Goal: Information Seeking & Learning: Find specific fact

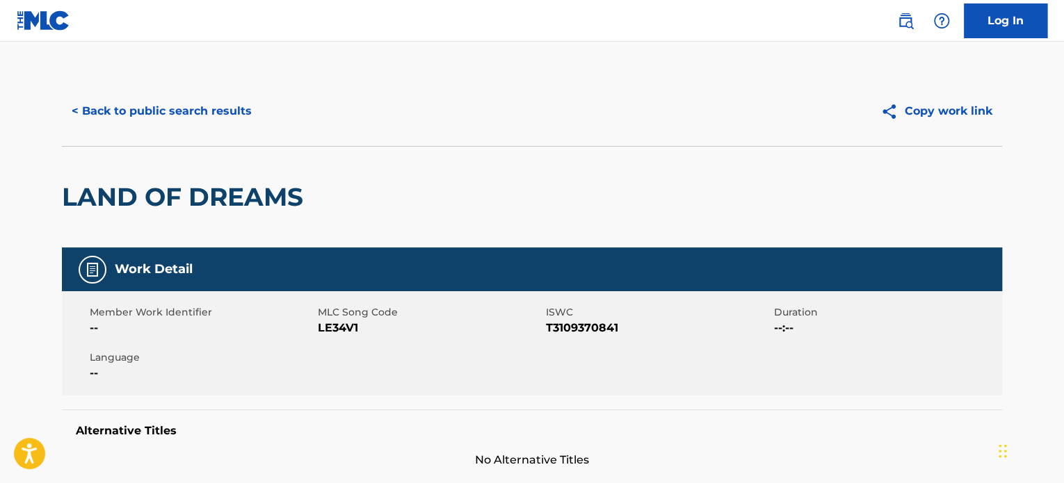
click at [193, 120] on button "< Back to public search results" at bounding box center [162, 111] width 200 height 35
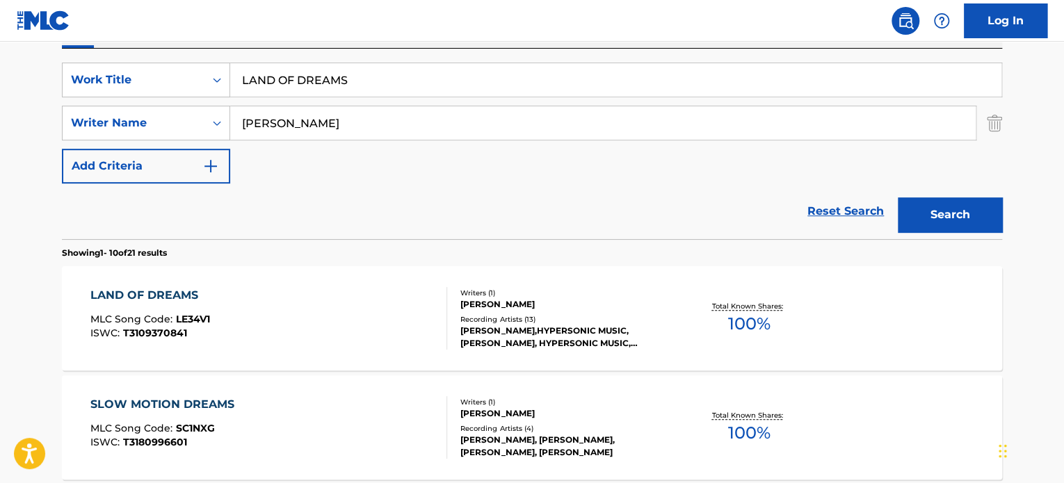
scroll to position [225, 0]
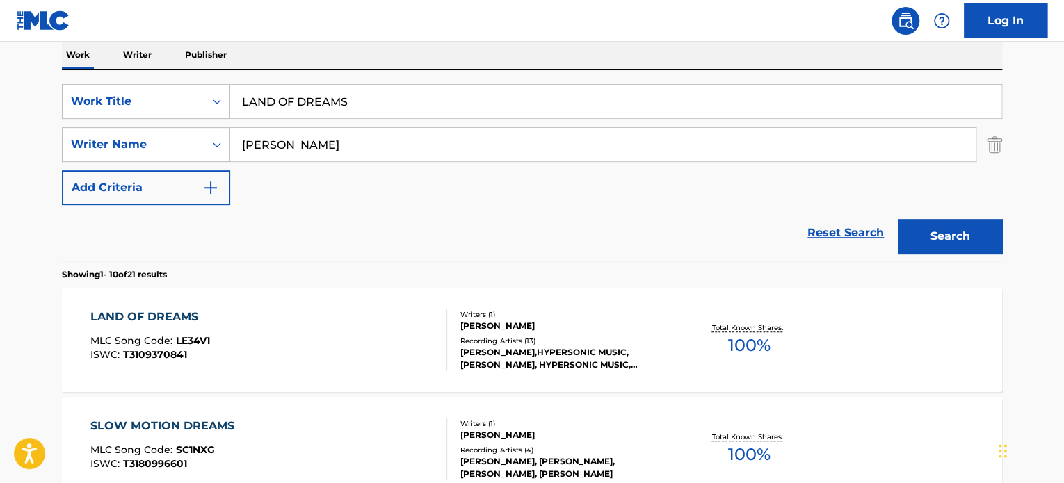
click at [297, 97] on input "LAND OF DREAMS" at bounding box center [615, 101] width 771 height 33
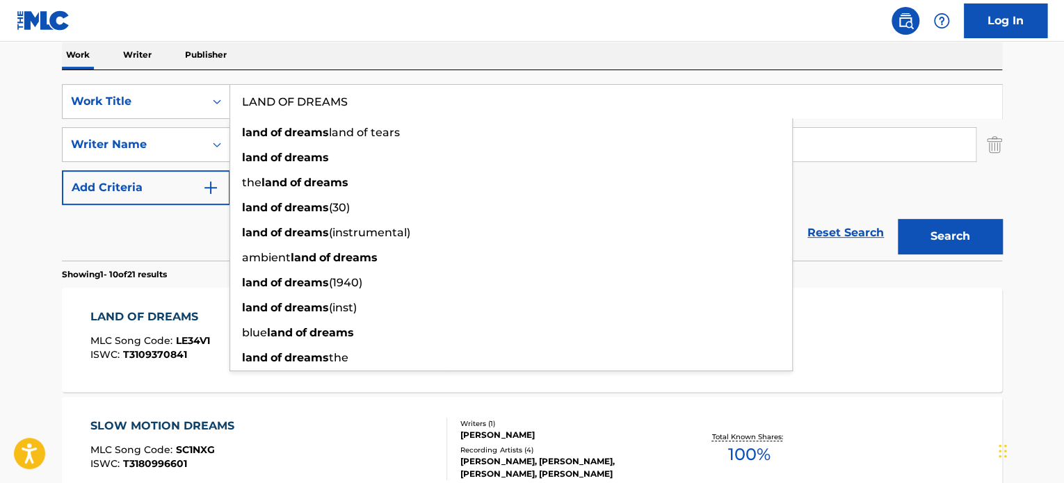
paste input "freaky fairground"
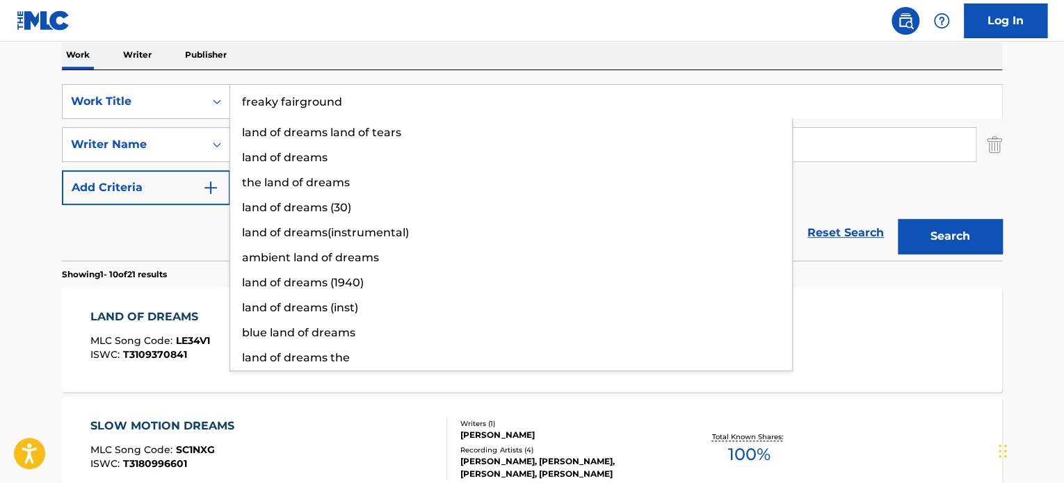
type input "freaky fairground"
click at [188, 250] on div "Reset Search Search" at bounding box center [532, 233] width 940 height 56
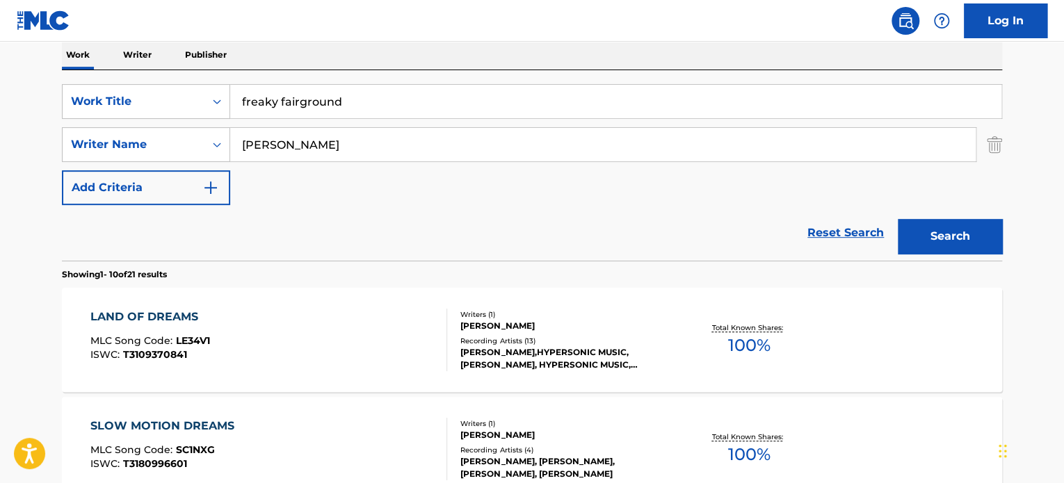
click at [296, 141] on input "[PERSON_NAME]" at bounding box center [602, 144] width 745 height 33
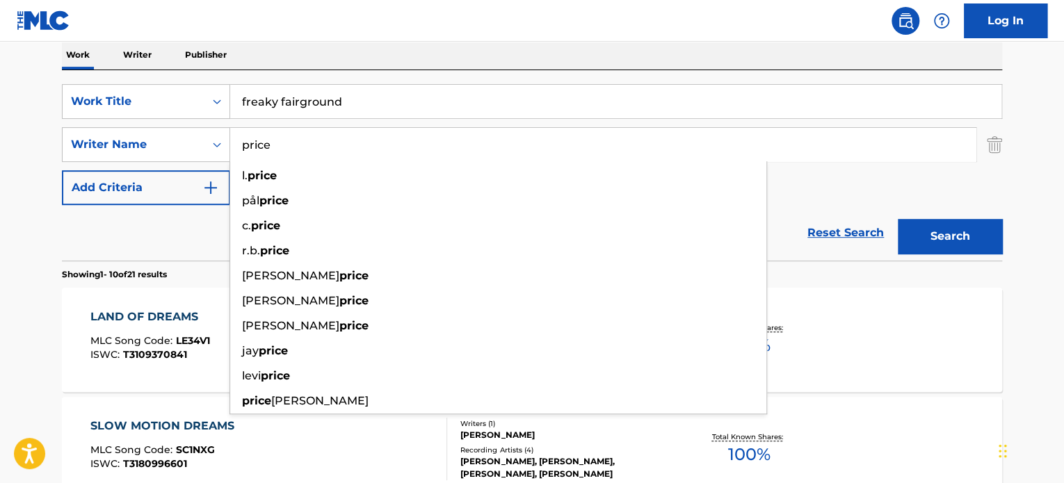
click at [296, 141] on input "price" at bounding box center [602, 144] width 745 height 33
type input "price"
click at [940, 238] on button "Search" at bounding box center [950, 236] width 104 height 35
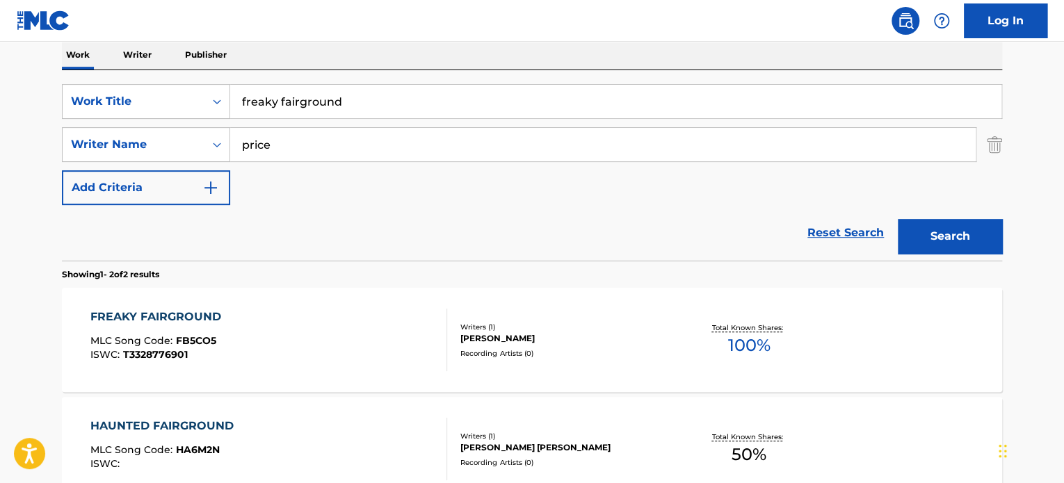
click at [350, 319] on div "FREAKY FAIRGROUND MLC Song Code : FB5CO5 ISWC : T3328776901" at bounding box center [268, 340] width 357 height 63
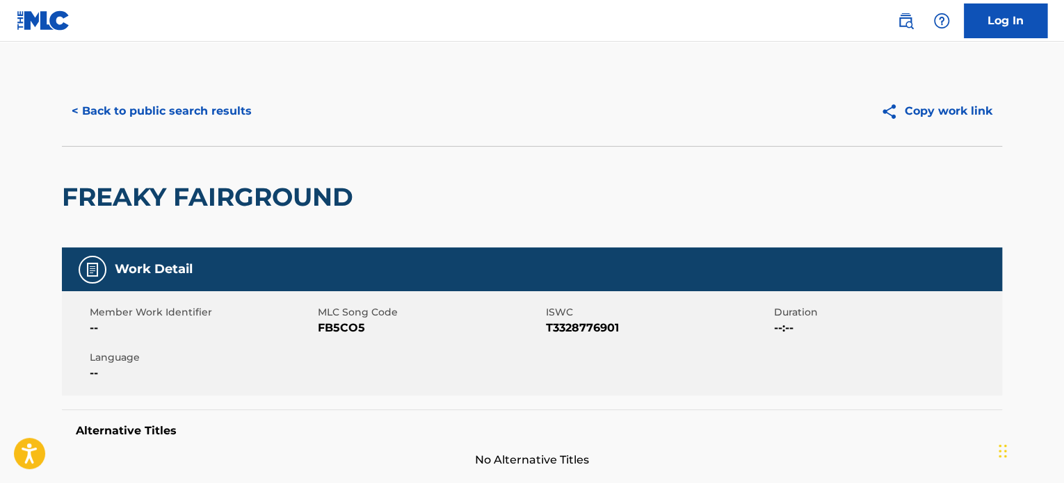
click at [204, 120] on button "< Back to public search results" at bounding box center [162, 111] width 200 height 35
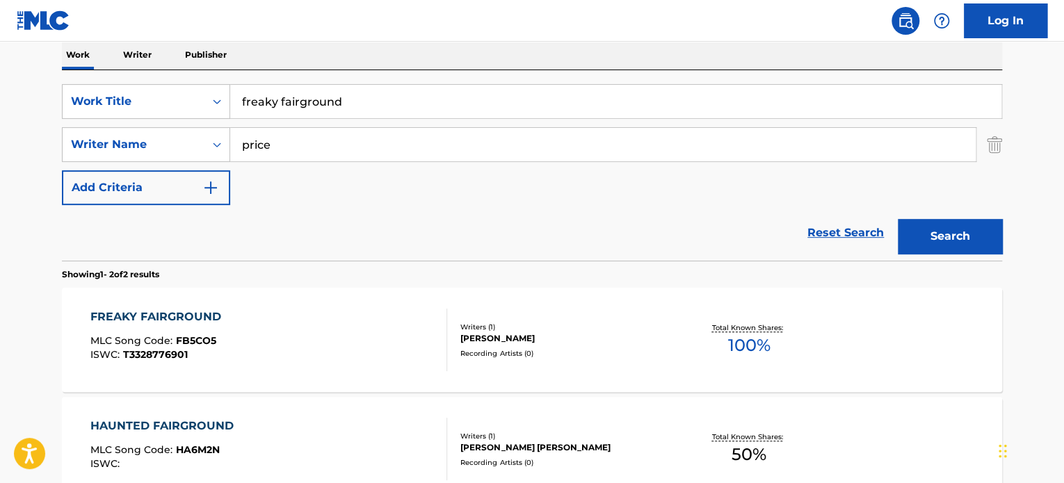
click at [297, 102] on input "freaky fairground" at bounding box center [615, 101] width 771 height 33
paste input "long awaite"
type input "long awaited"
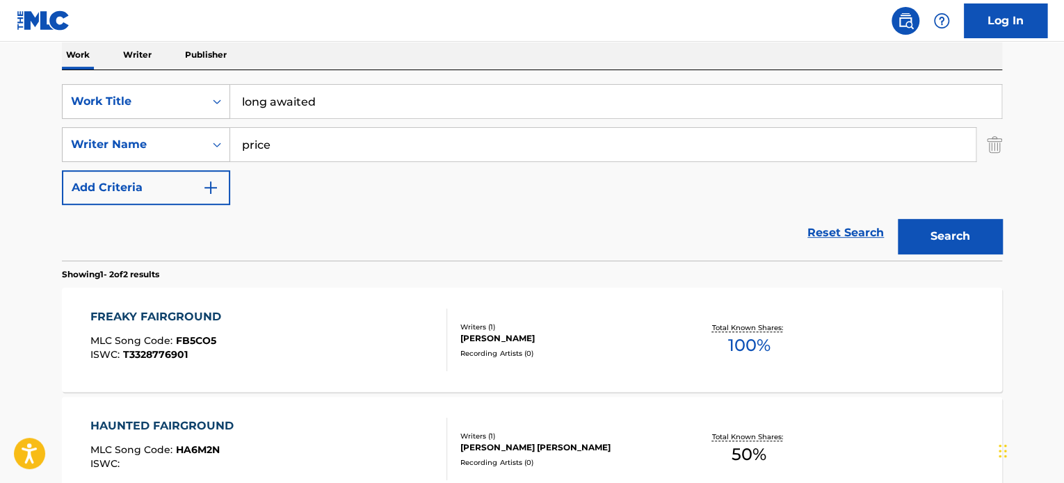
click at [226, 223] on div "Reset Search Search" at bounding box center [532, 233] width 940 height 56
click at [284, 136] on input "price" at bounding box center [602, 144] width 745 height 33
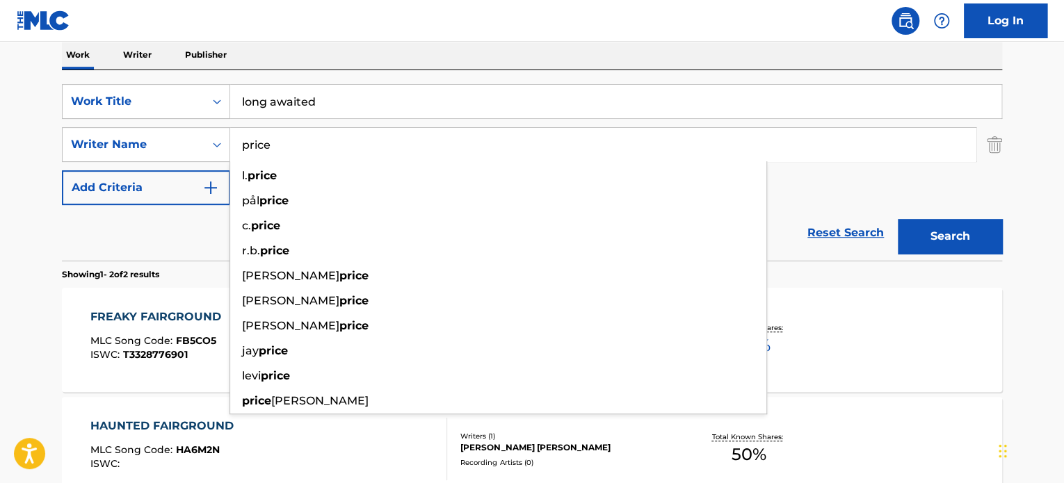
click at [284, 136] on input "price" at bounding box center [602, 144] width 745 height 33
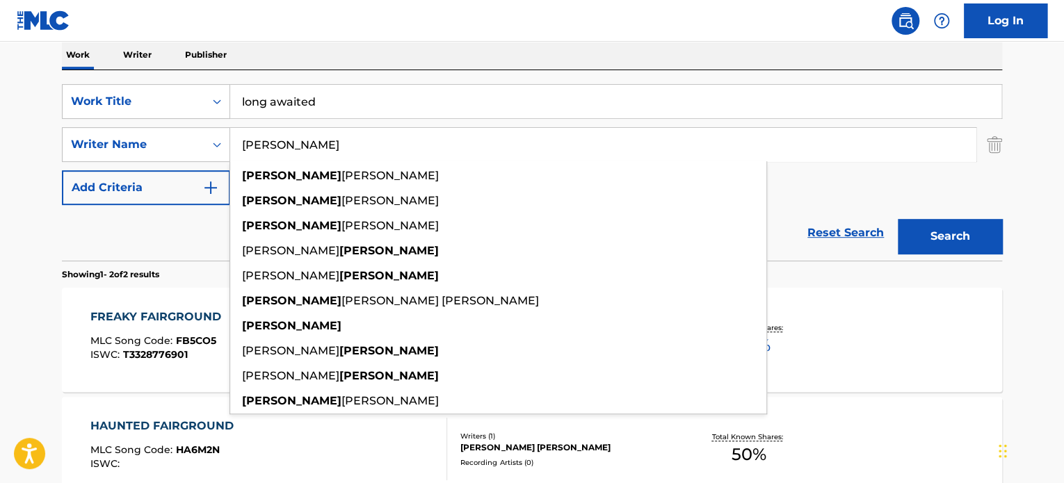
click at [279, 139] on input "[PERSON_NAME]" at bounding box center [602, 144] width 745 height 33
type input "[PERSON_NAME]"
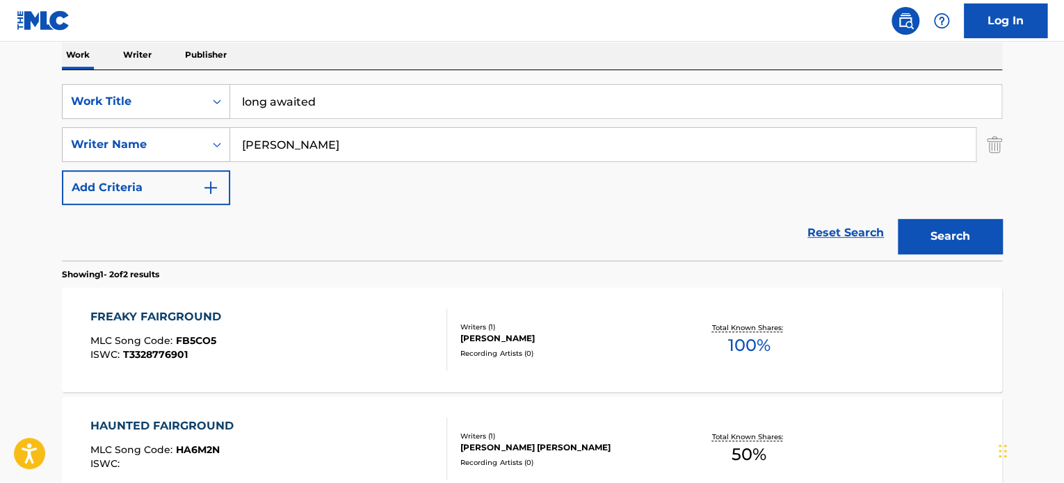
click at [942, 234] on button "Search" at bounding box center [950, 236] width 104 height 35
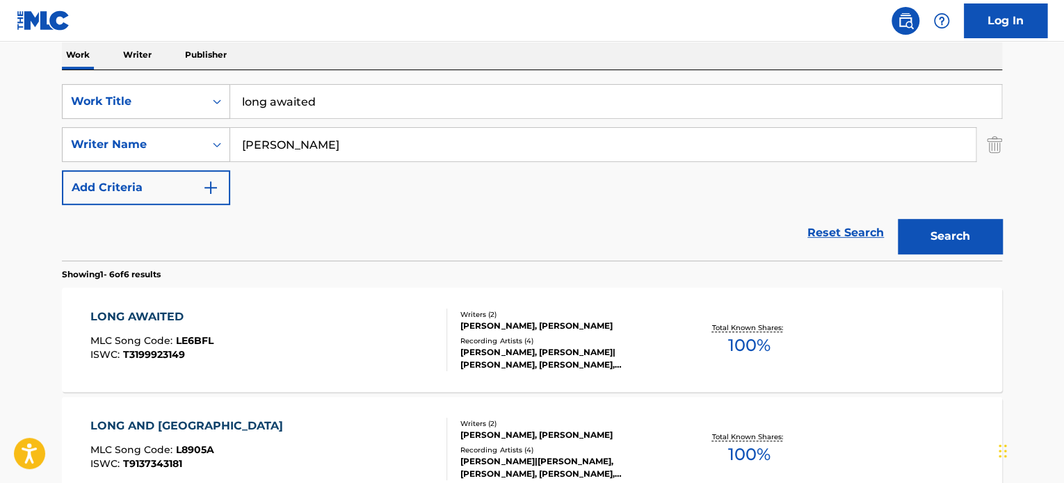
scroll to position [295, 0]
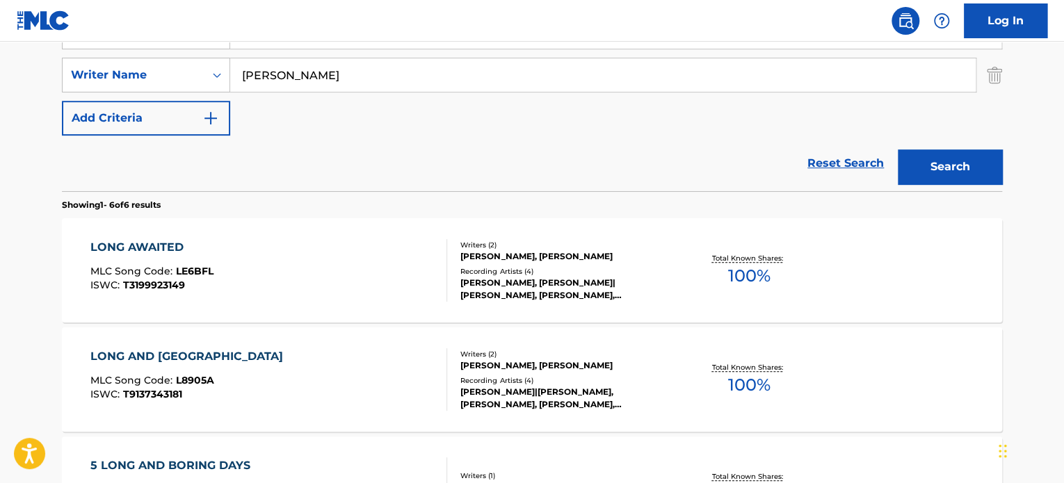
click at [366, 262] on div "LONG AWAITED MLC Song Code : LE6BFL ISWC : T3199923149" at bounding box center [268, 270] width 357 height 63
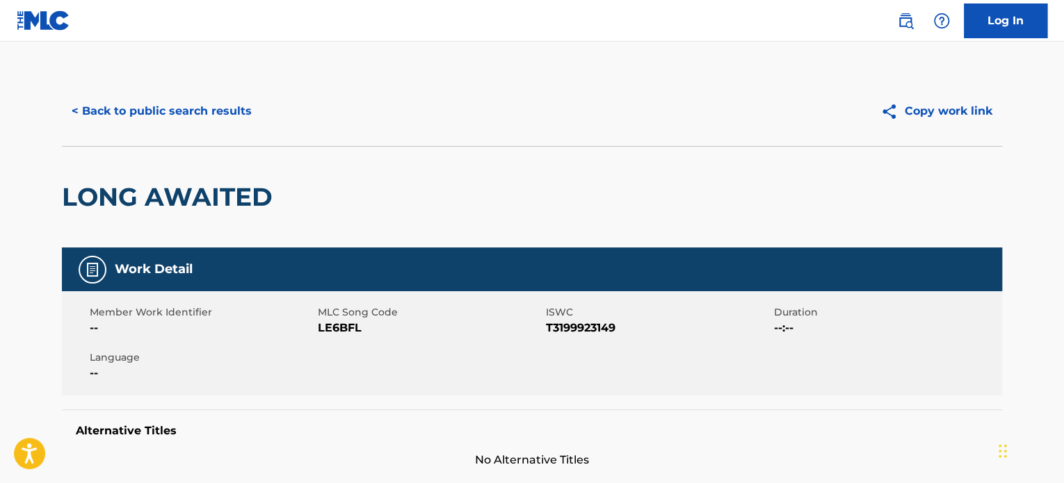
click at [225, 113] on button "< Back to public search results" at bounding box center [162, 111] width 200 height 35
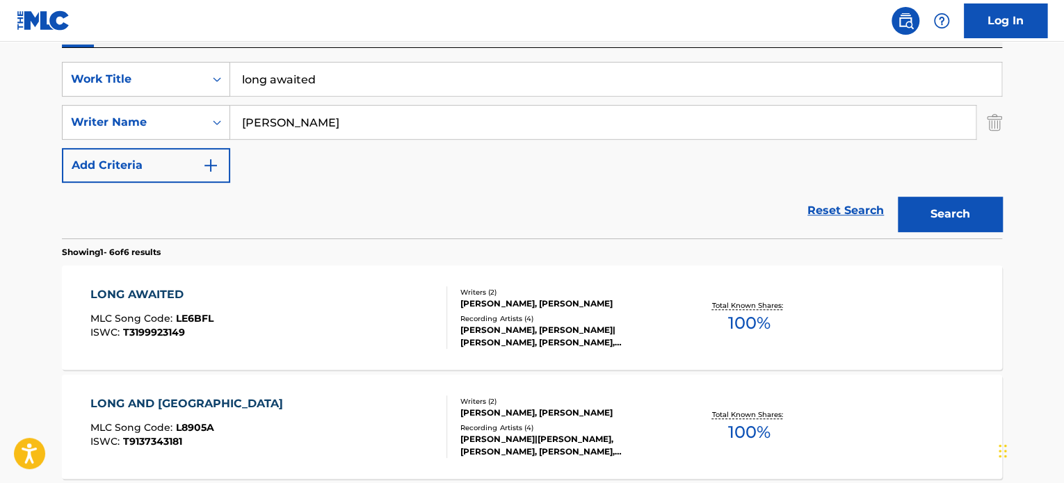
scroll to position [225, 0]
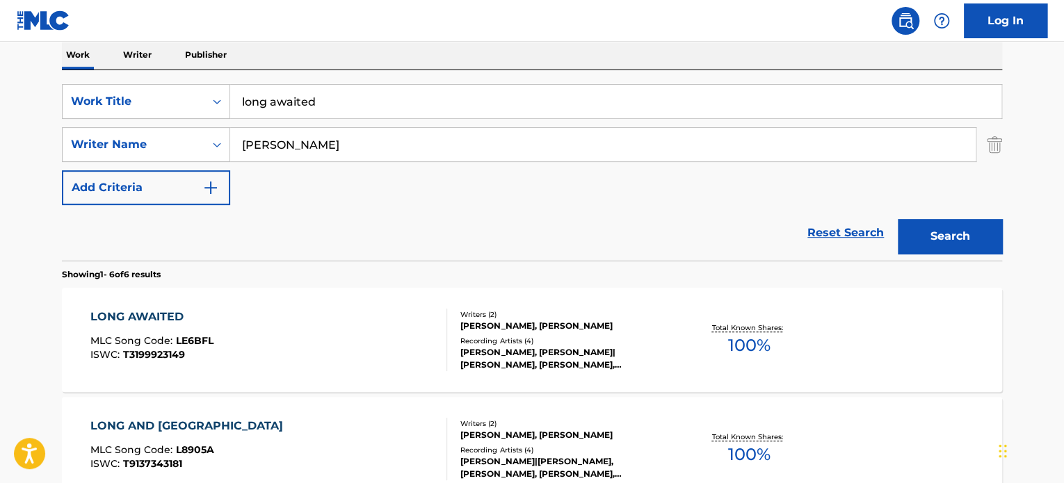
click at [311, 97] on input "long awaited" at bounding box center [615, 101] width 771 height 33
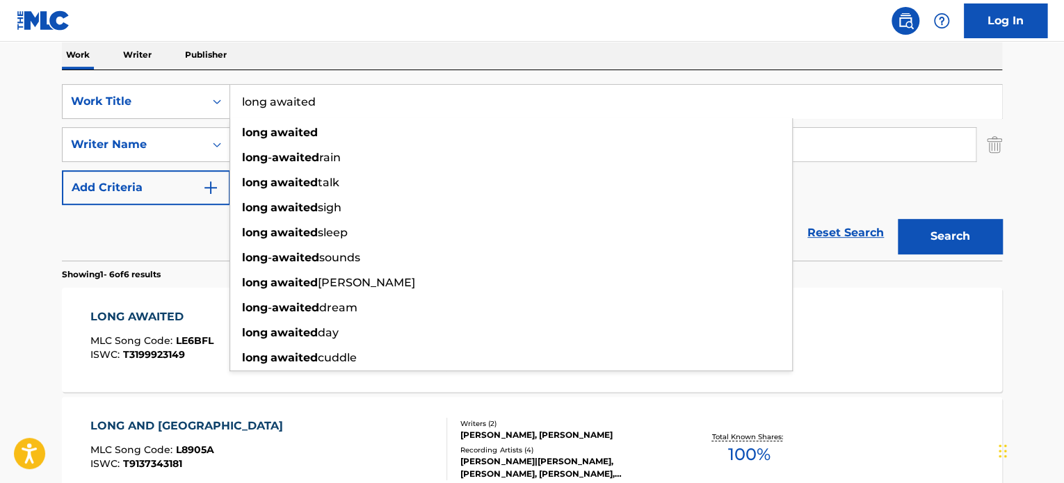
paste input "stratum dynamics"
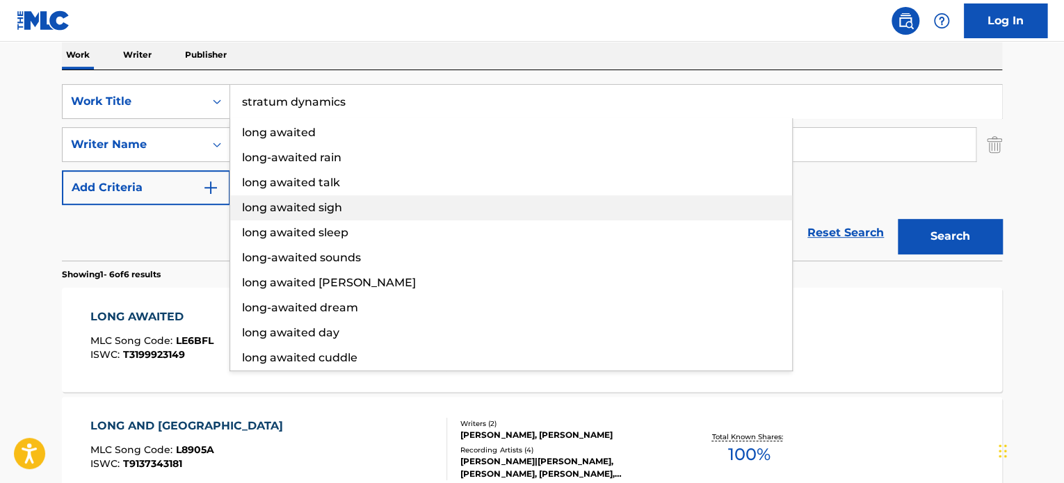
type input "stratum dynamics"
click at [206, 229] on div "Reset Search Search" at bounding box center [532, 233] width 940 height 56
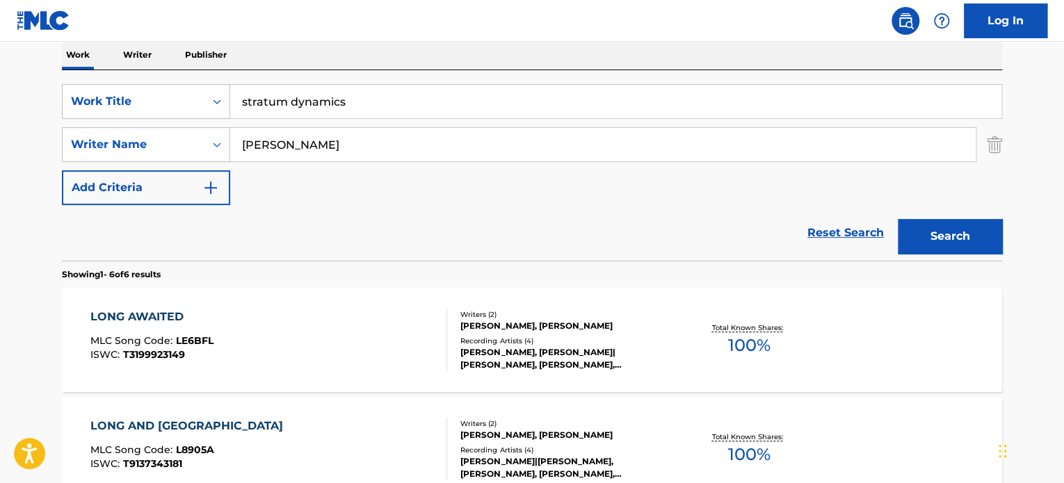
click at [287, 152] on input "[PERSON_NAME]" at bounding box center [602, 144] width 745 height 33
click at [929, 248] on button "Search" at bounding box center [950, 236] width 104 height 35
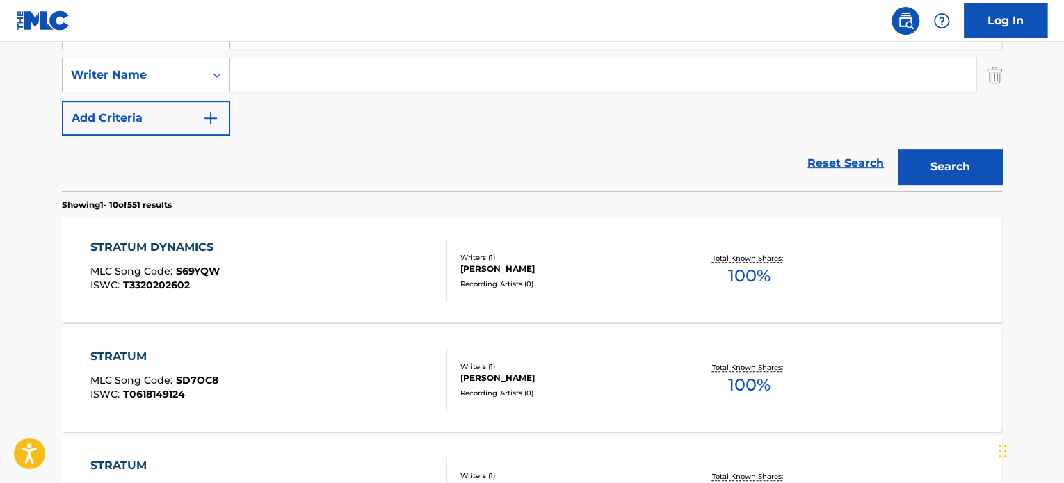
click at [312, 266] on div "STRATUM DYNAMICS MLC Song Code : S69YQW ISWC : T3320202602" at bounding box center [268, 270] width 357 height 63
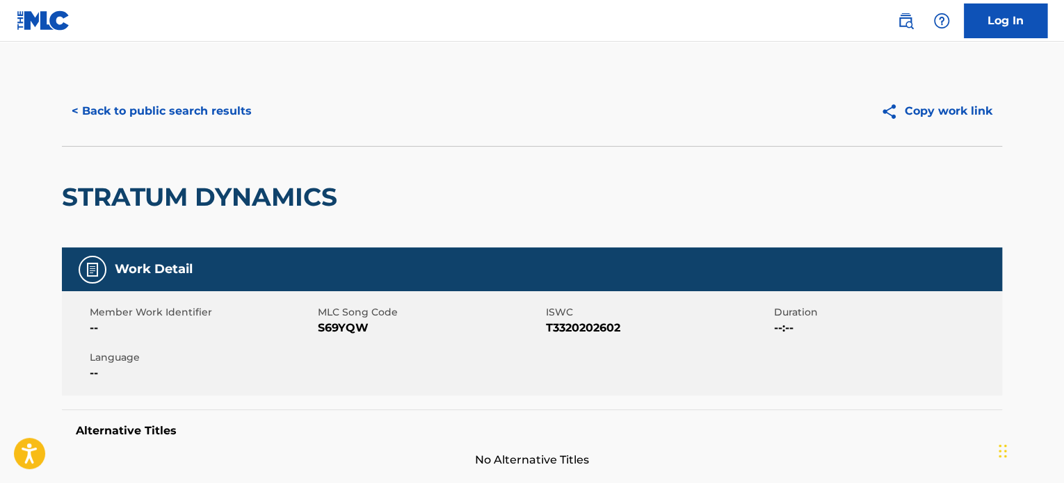
click at [236, 111] on button "< Back to public search results" at bounding box center [162, 111] width 200 height 35
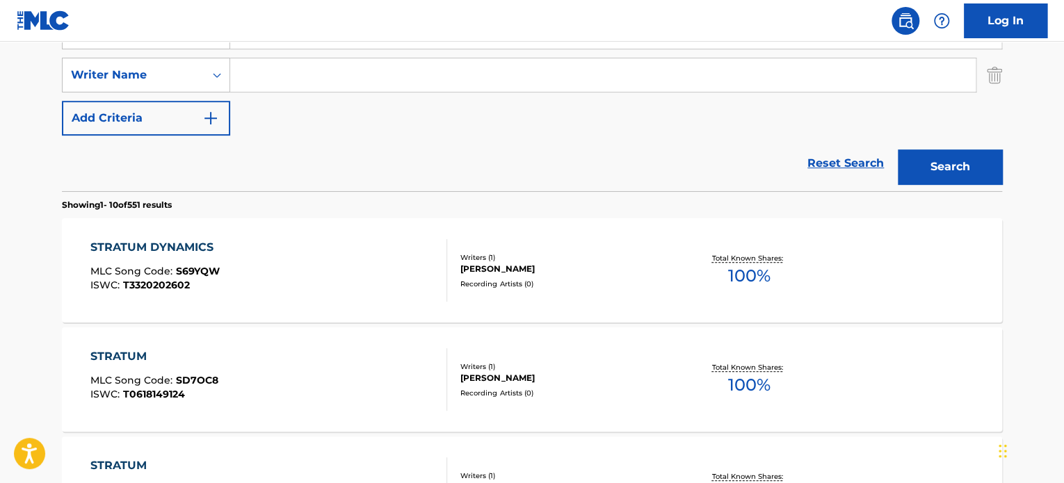
scroll to position [156, 0]
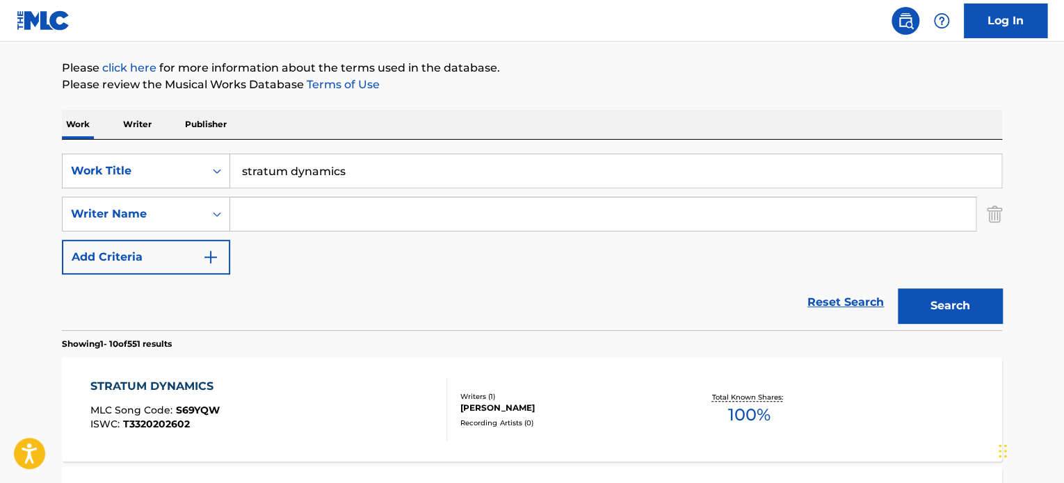
click at [320, 170] on input "stratum dynamics" at bounding box center [615, 170] width 771 height 33
paste input "jolie lumiere"
type input "jolie lumiere"
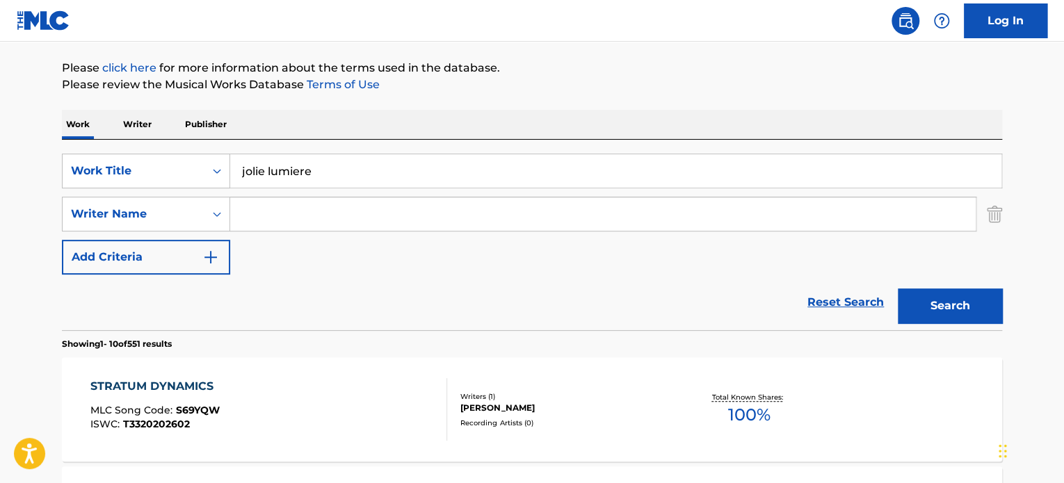
click at [943, 301] on button "Search" at bounding box center [950, 306] width 104 height 35
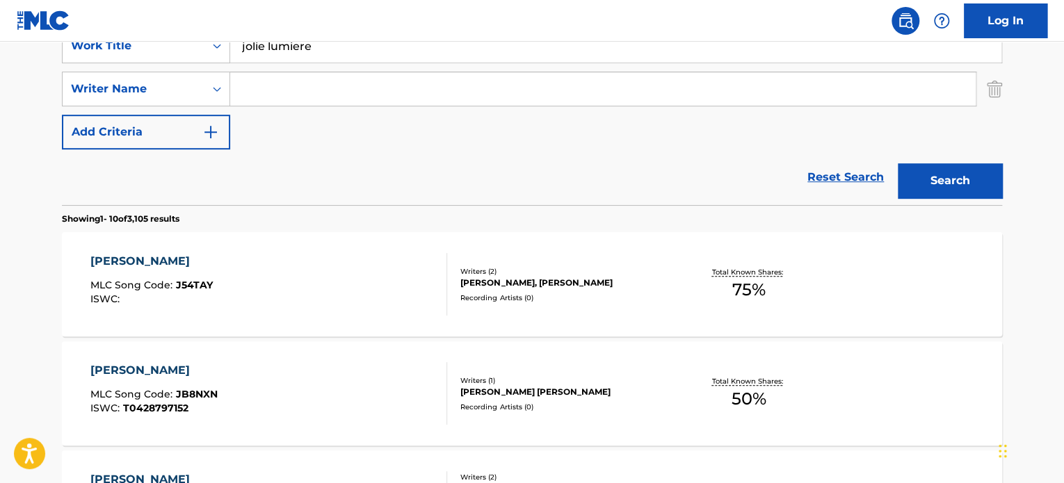
scroll to position [295, 0]
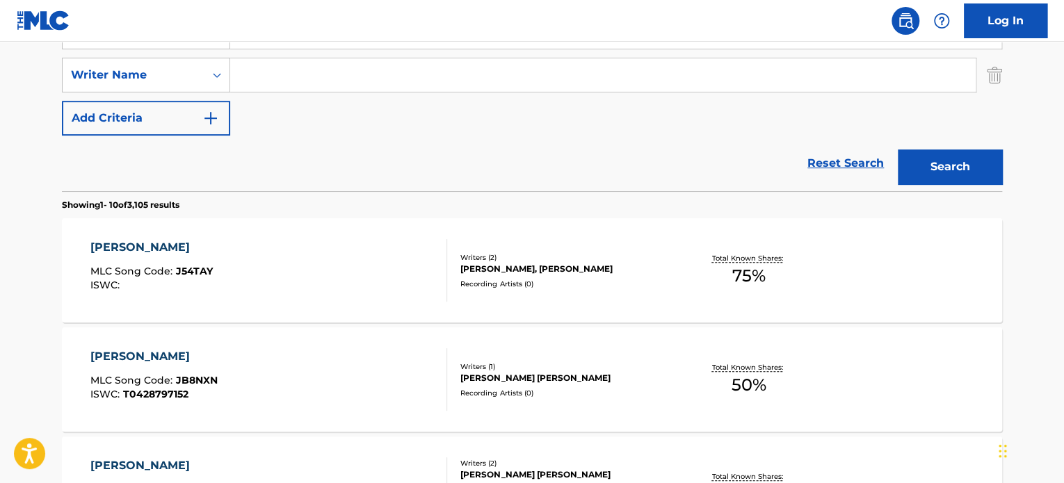
click at [331, 263] on div "[PERSON_NAME] MLC Song Code : J54TAY ISWC :" at bounding box center [268, 270] width 357 height 63
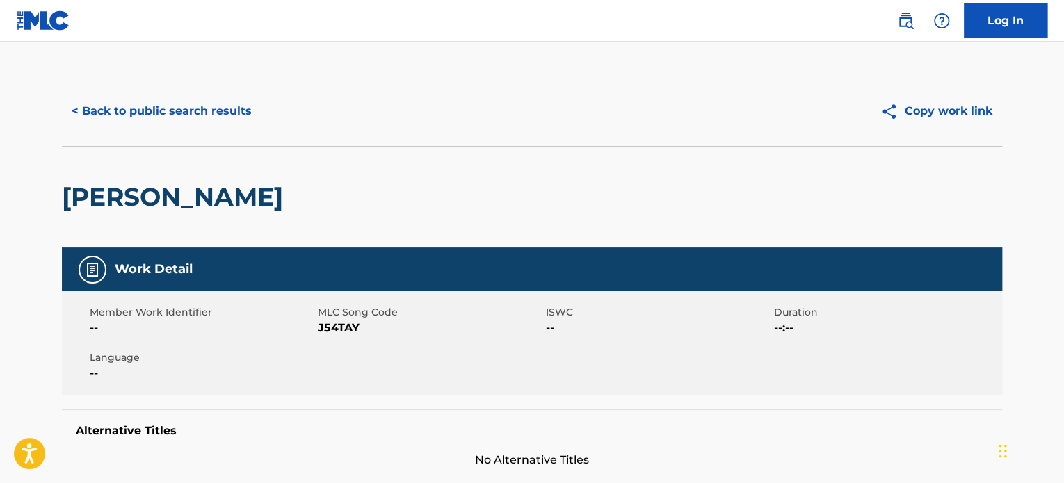
click at [228, 107] on button "< Back to public search results" at bounding box center [162, 111] width 200 height 35
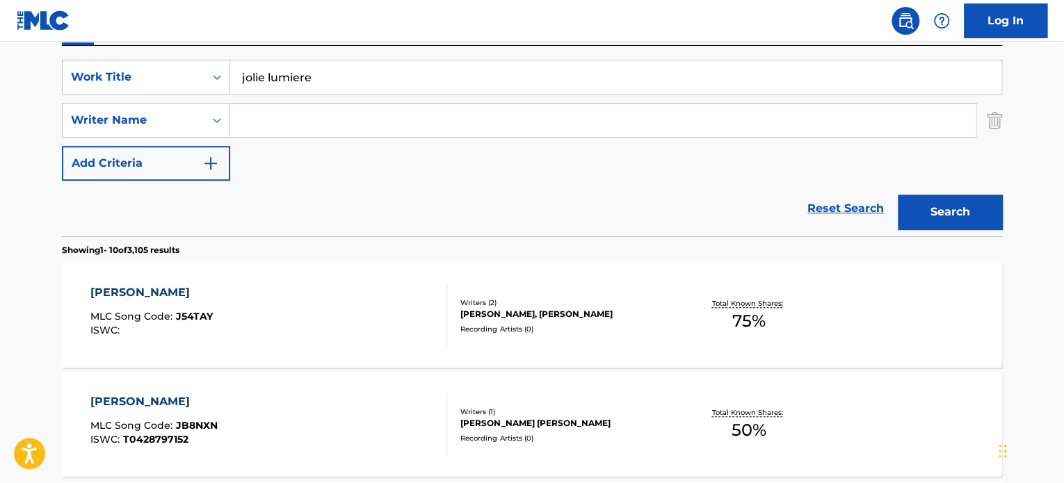
scroll to position [156, 0]
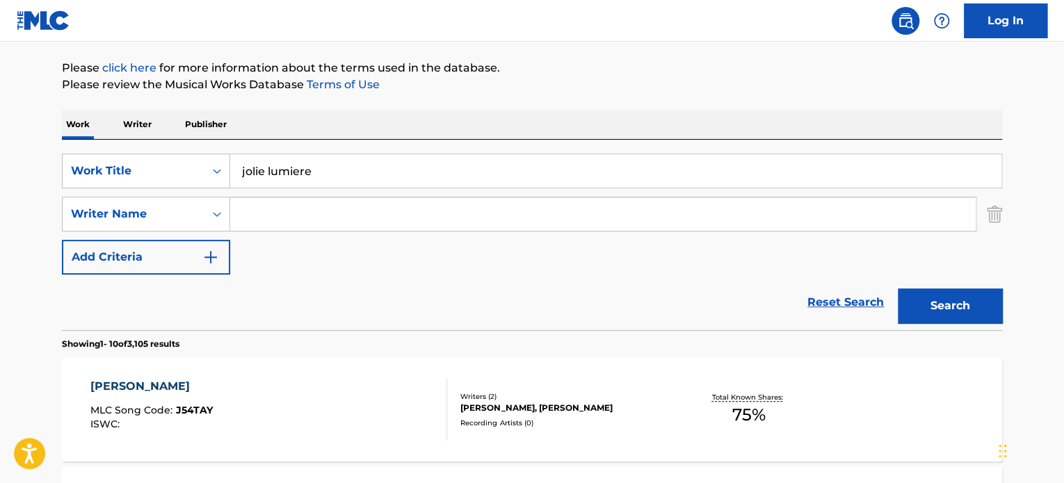
click at [323, 169] on input "jolie lumiere" at bounding box center [615, 170] width 771 height 33
paste input "gavott"
type input "gavotte"
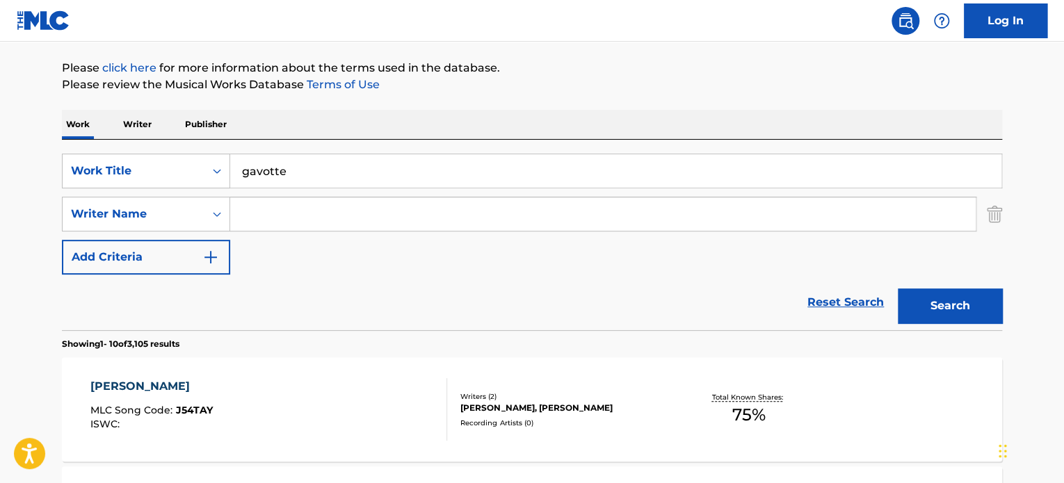
click at [186, 309] on div "Reset Search Search" at bounding box center [532, 303] width 940 height 56
click at [270, 225] on input "Search Form" at bounding box center [602, 213] width 745 height 33
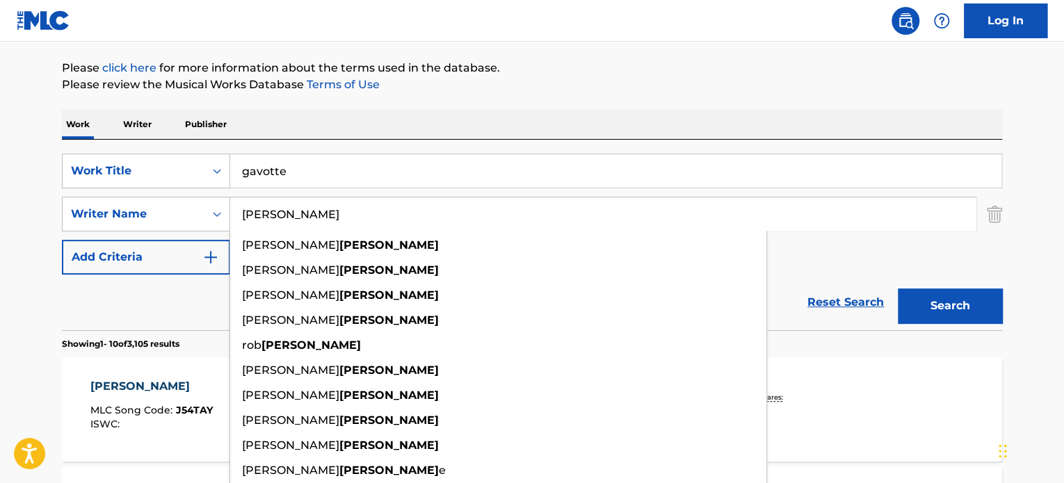
click at [273, 218] on input "[PERSON_NAME]" at bounding box center [602, 213] width 745 height 33
type input "[PERSON_NAME]"
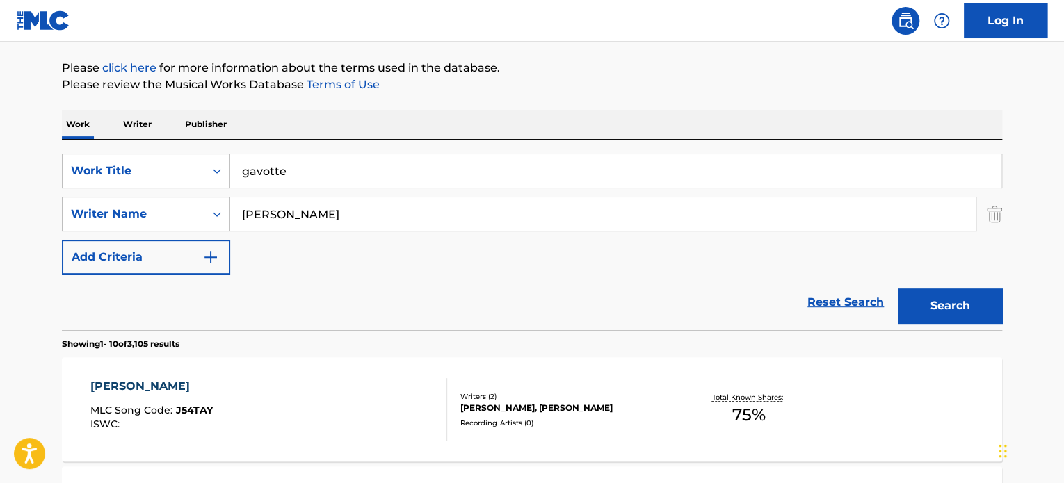
click at [937, 302] on button "Search" at bounding box center [950, 306] width 104 height 35
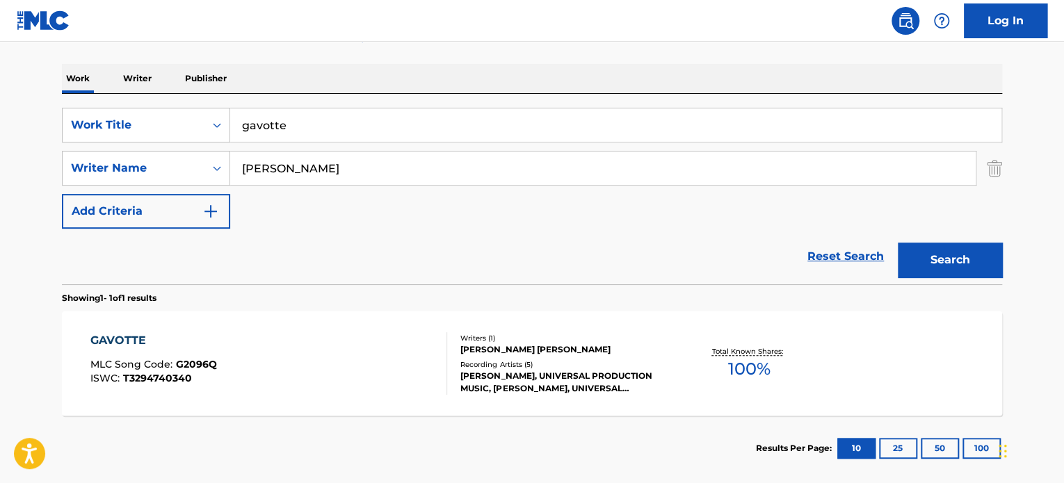
scroll to position [225, 0]
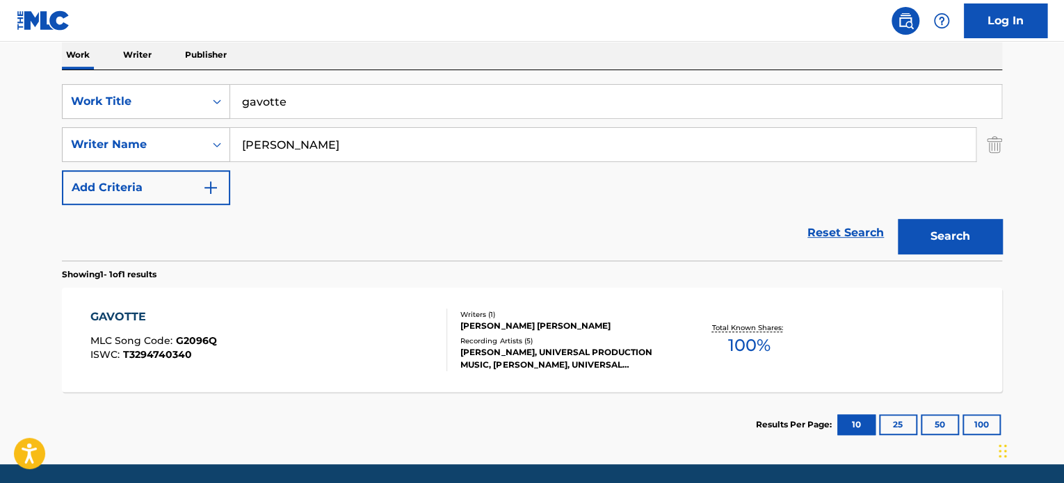
click at [345, 344] on div "GAVOTTE MLC Song Code : G2096Q ISWC : T3294740340" at bounding box center [268, 340] width 357 height 63
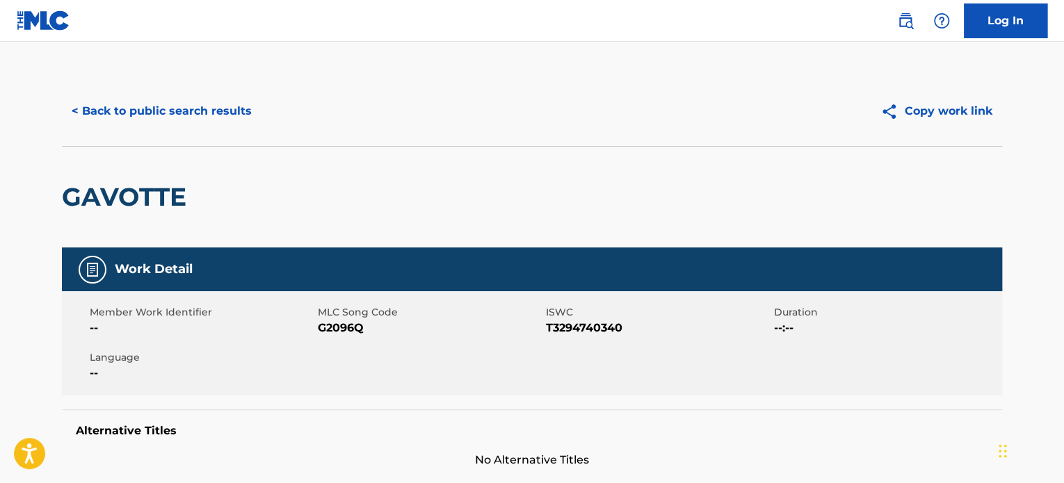
click at [224, 110] on button "< Back to public search results" at bounding box center [162, 111] width 200 height 35
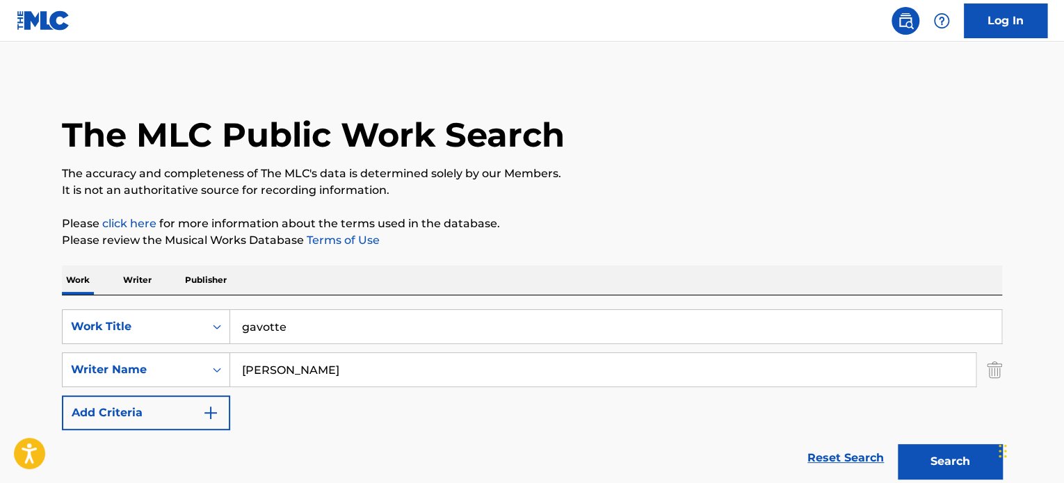
scroll to position [193, 0]
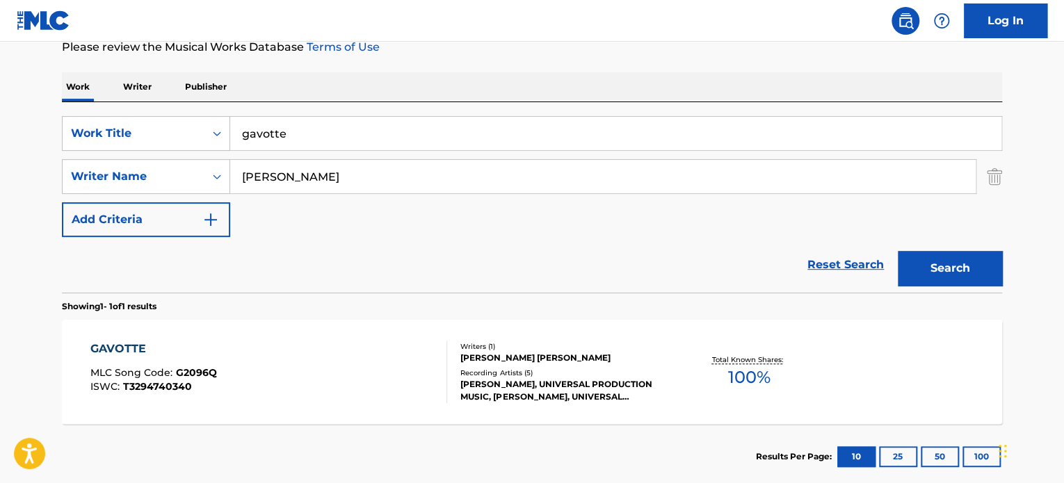
click at [271, 134] on input "gavotte" at bounding box center [615, 133] width 771 height 33
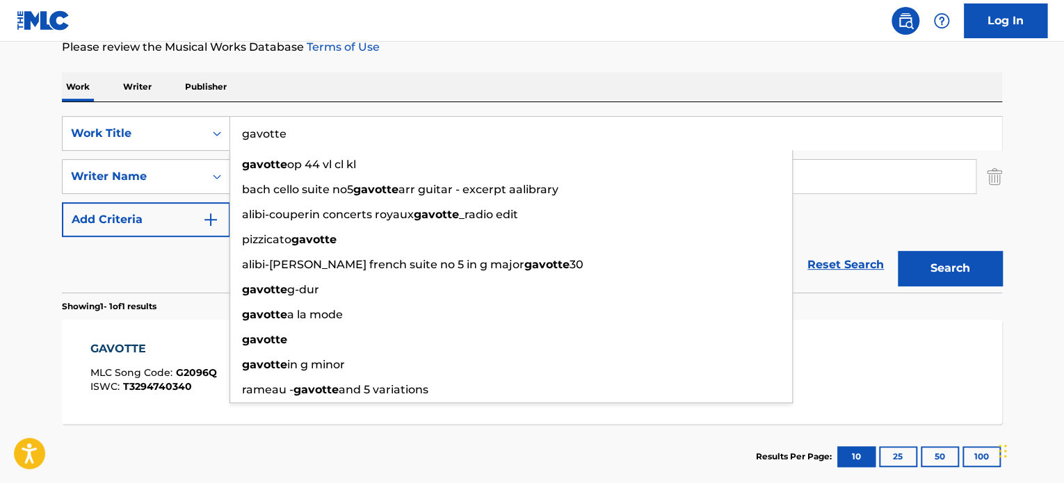
paste input "MUSIC OF SIX STEPS"
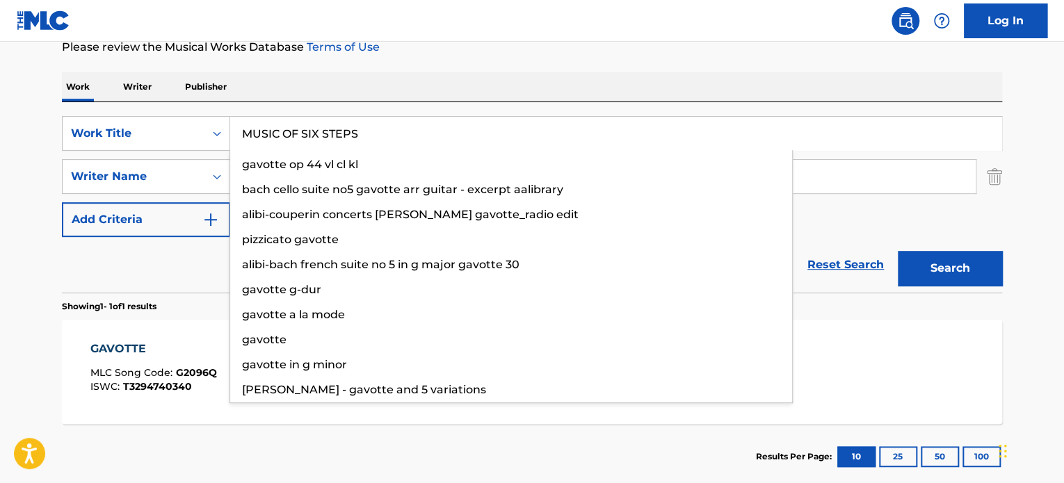
type input "MUSIC OF SIX STEPS"
click at [183, 278] on div "Reset Search Search" at bounding box center [532, 265] width 940 height 56
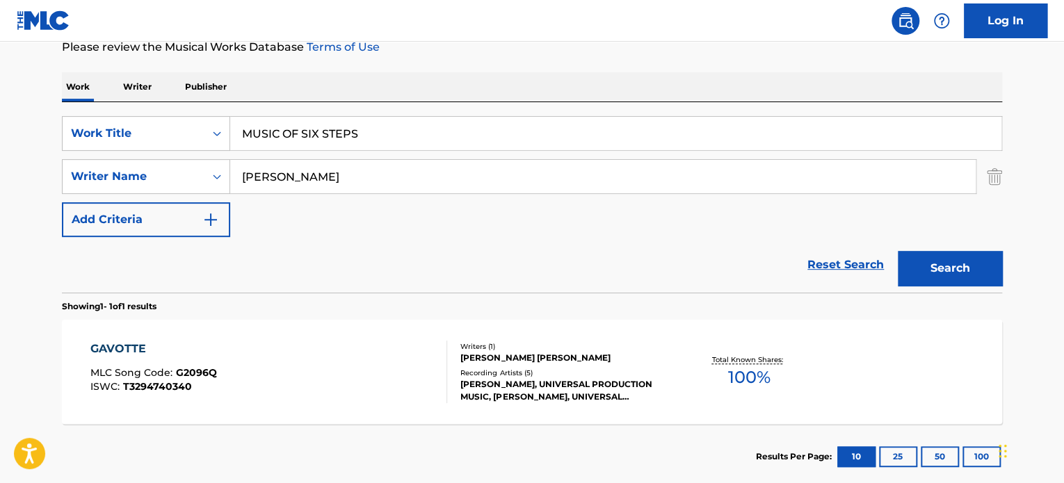
click at [292, 182] on input "[PERSON_NAME]" at bounding box center [602, 176] width 745 height 33
drag, startPoint x: 927, startPoint y: 258, endPoint x: 910, endPoint y: 249, distance: 19.0
click at [926, 258] on button "Search" at bounding box center [950, 268] width 104 height 35
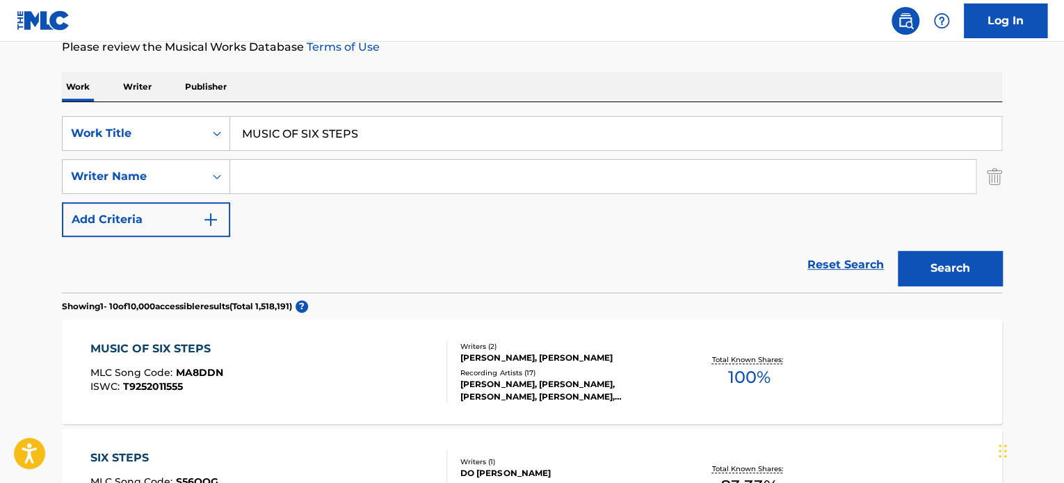
scroll to position [263, 0]
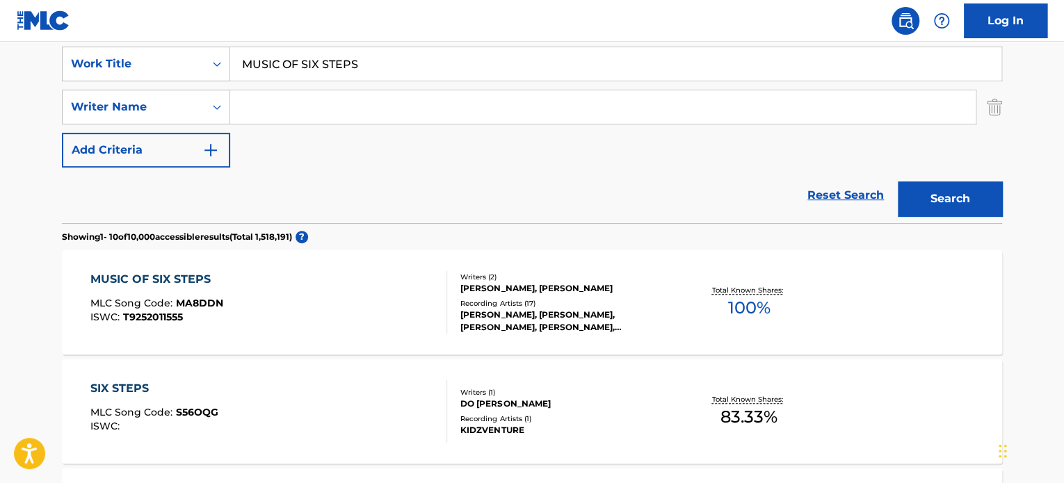
click at [369, 299] on div "MUSIC OF SIX STEPS MLC Song Code : MA8DDN ISWC : T9252011555" at bounding box center [268, 302] width 357 height 63
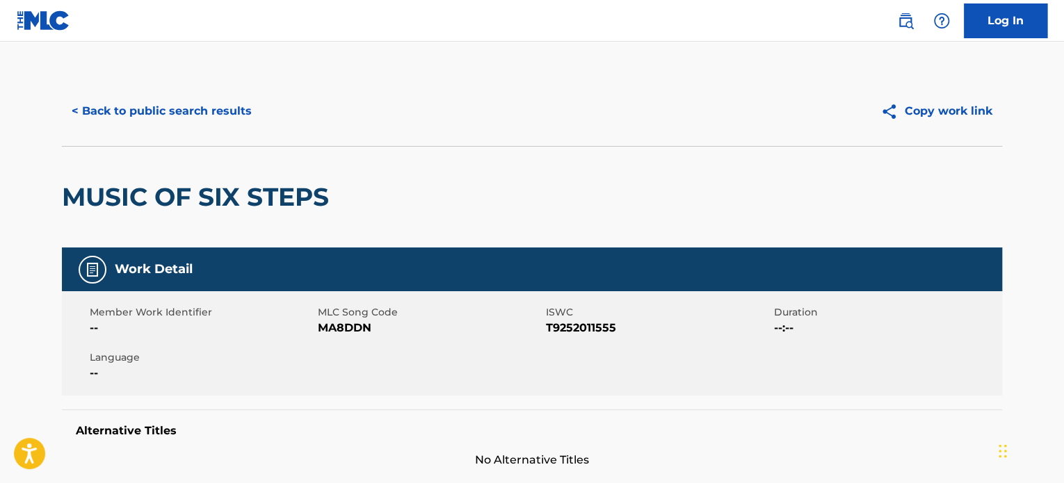
click at [201, 120] on button "< Back to public search results" at bounding box center [162, 111] width 200 height 35
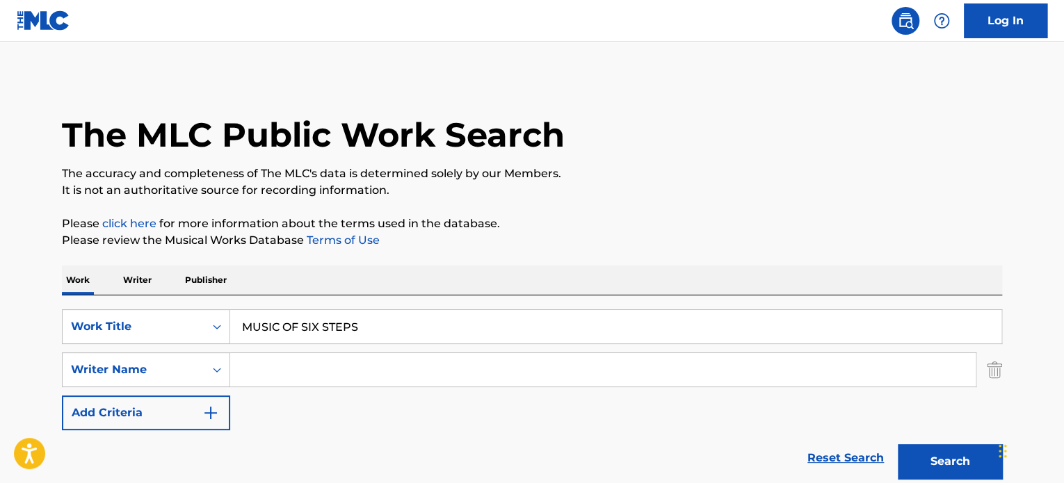
scroll to position [263, 0]
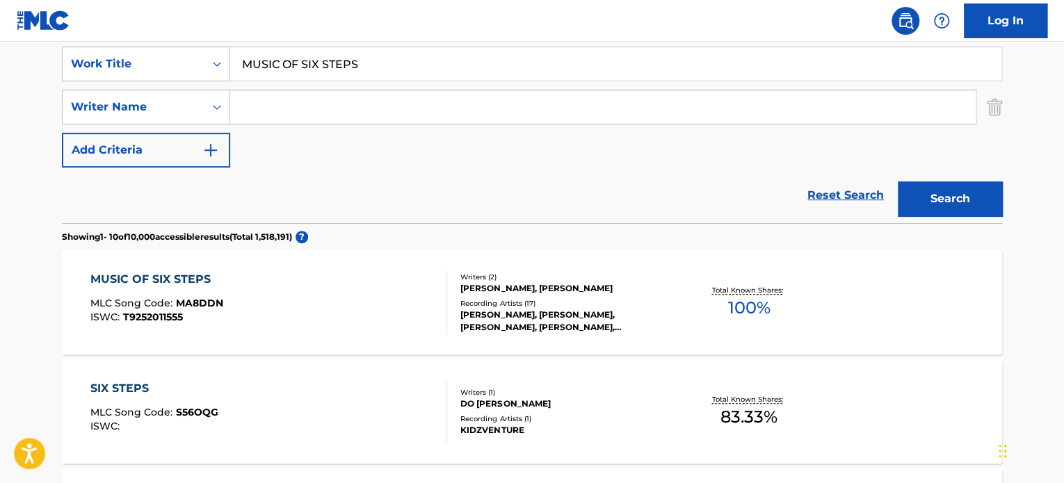
click at [314, 57] on input "MUSIC OF SIX STEPS" at bounding box center [615, 63] width 771 height 33
paste input "TROPICANA"
type input "TROPICANA"
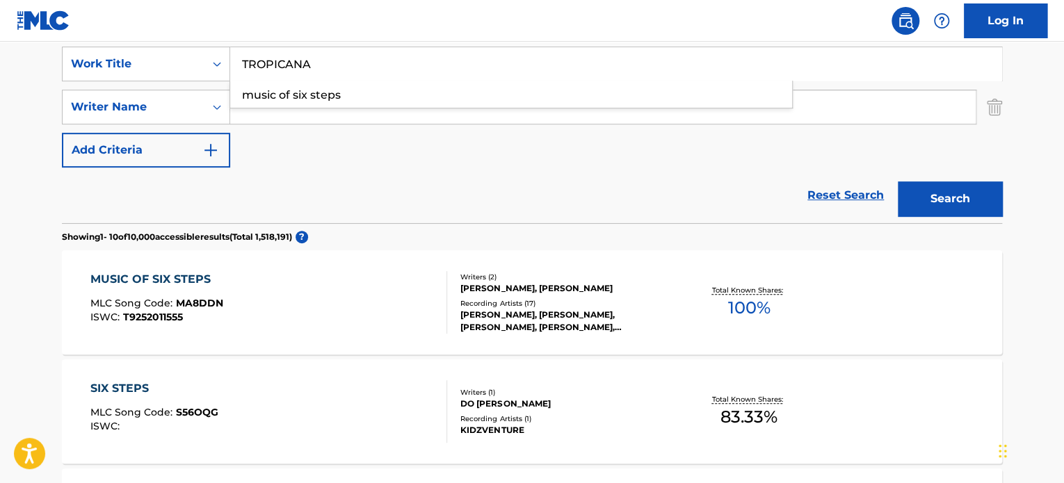
click at [195, 179] on div "Reset Search Search" at bounding box center [532, 196] width 940 height 56
click at [284, 98] on input "Search Form" at bounding box center [602, 106] width 745 height 33
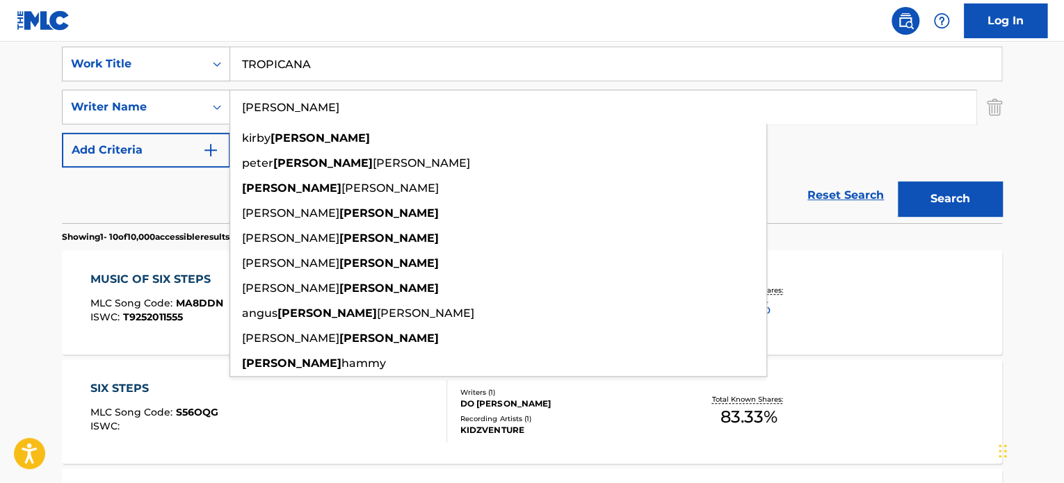
click at [287, 96] on input "[PERSON_NAME]" at bounding box center [602, 106] width 745 height 33
type input "[PERSON_NAME]"
click at [920, 194] on button "Search" at bounding box center [950, 198] width 104 height 35
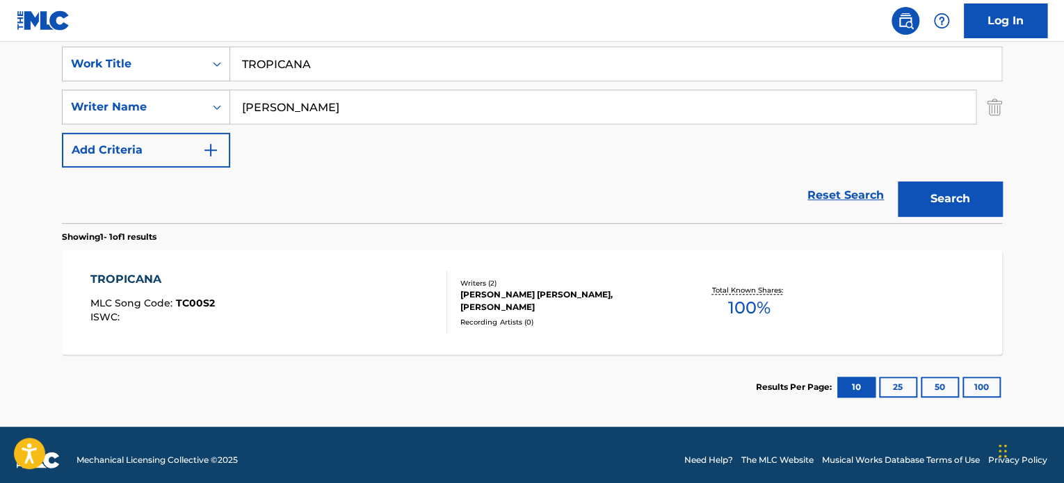
click at [318, 275] on div "TROPICANA MLC Song Code : TC00S2 ISWC :" at bounding box center [268, 302] width 357 height 63
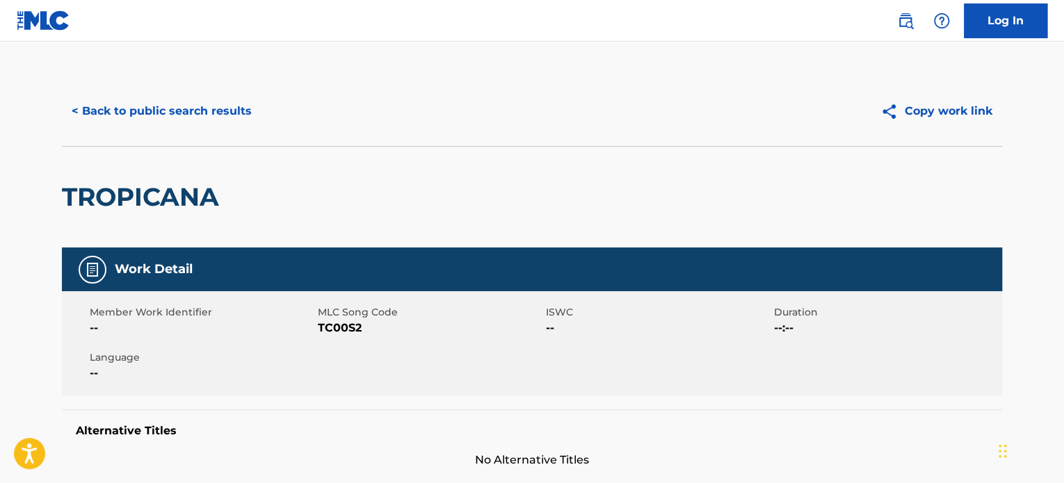
click at [222, 124] on button "< Back to public search results" at bounding box center [162, 111] width 200 height 35
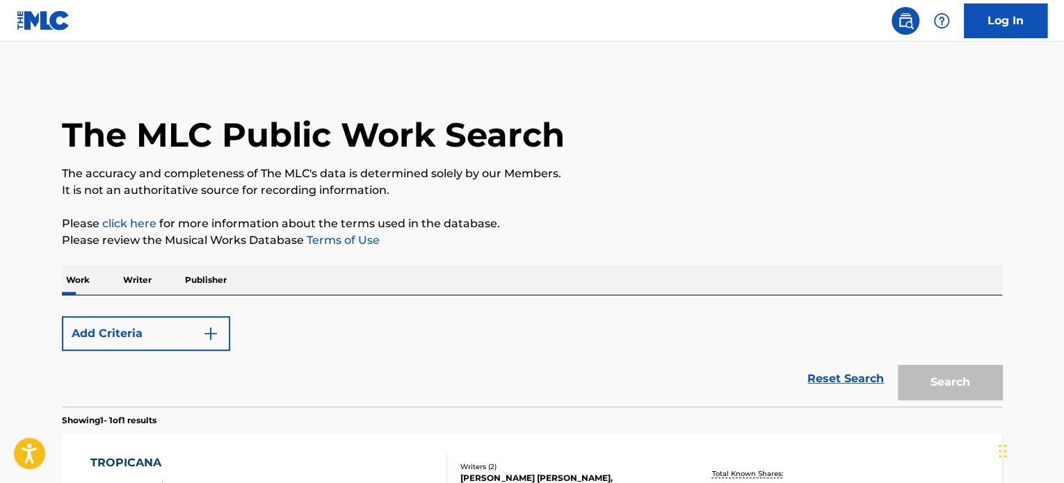
scroll to position [193, 0]
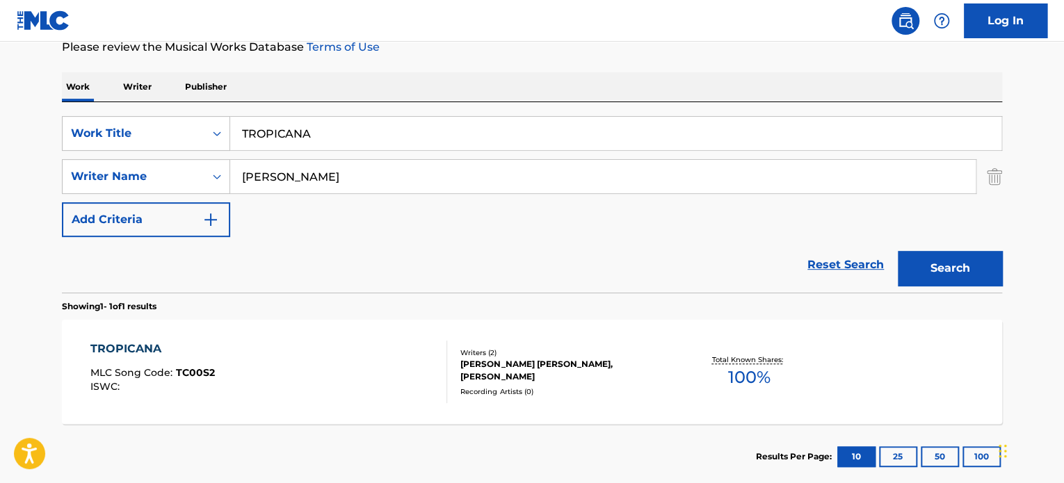
click at [277, 133] on input "TROPICANA" at bounding box center [615, 133] width 771 height 33
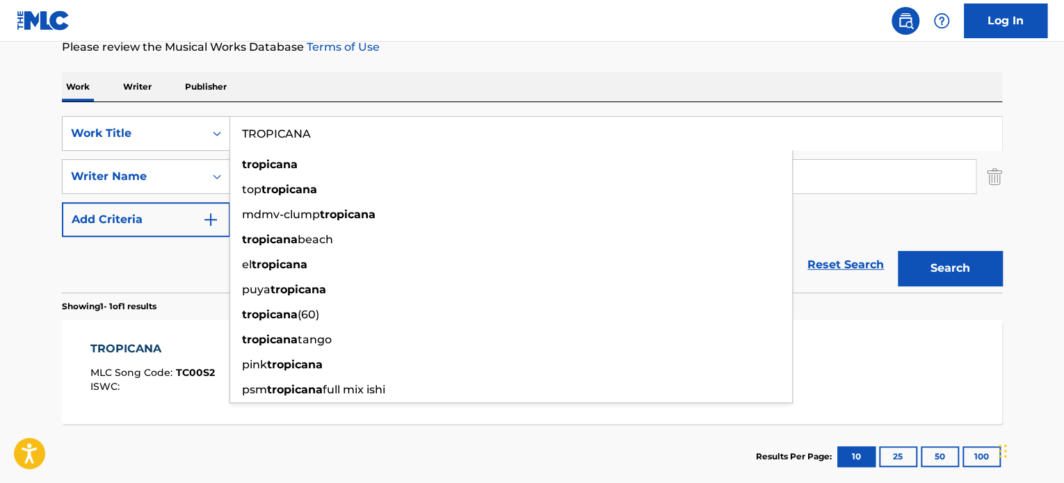
paste input "INNERMOST"
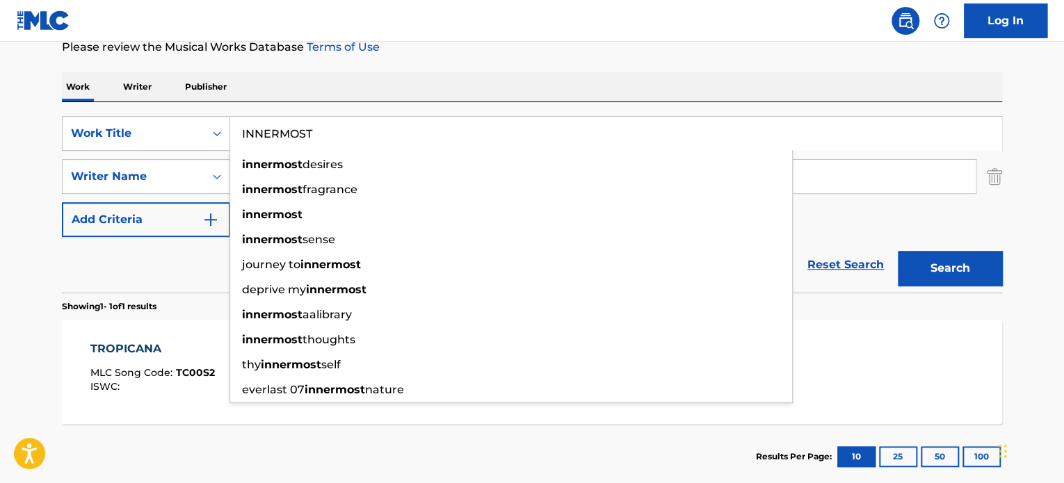
type input "INNERMOST"
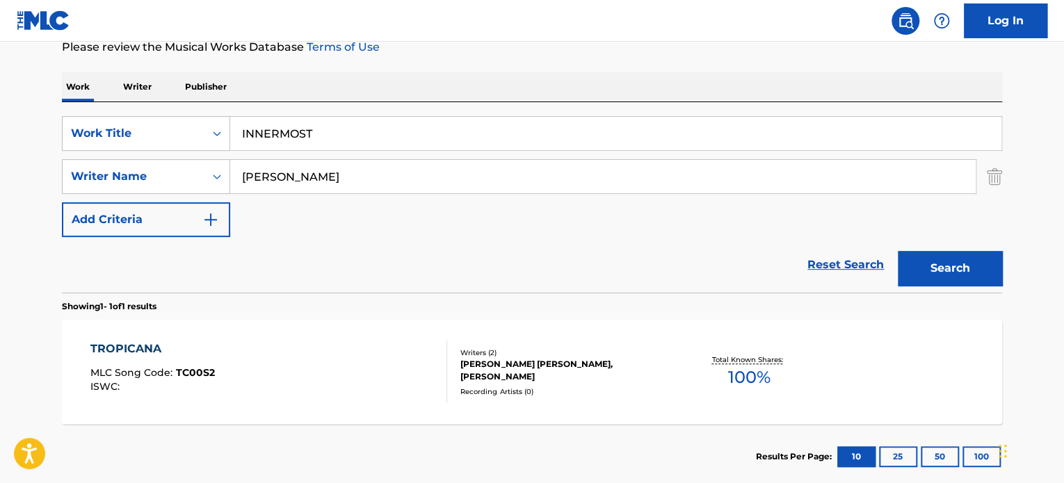
click at [175, 258] on div "Reset Search Search" at bounding box center [532, 265] width 940 height 56
click at [303, 175] on input "[PERSON_NAME]" at bounding box center [602, 176] width 745 height 33
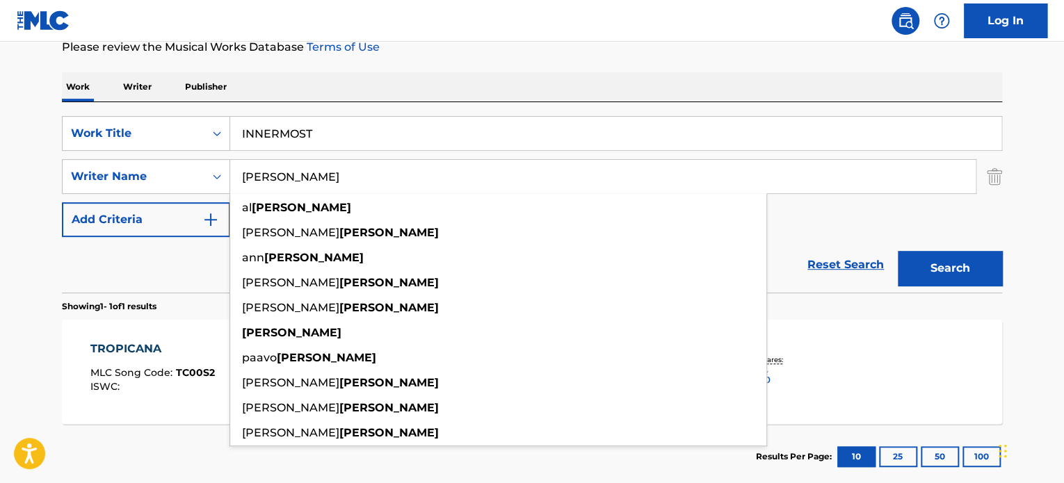
click at [303, 175] on input "[PERSON_NAME]" at bounding box center [602, 176] width 745 height 33
type input "[PERSON_NAME]"
click at [939, 264] on button "Search" at bounding box center [950, 268] width 104 height 35
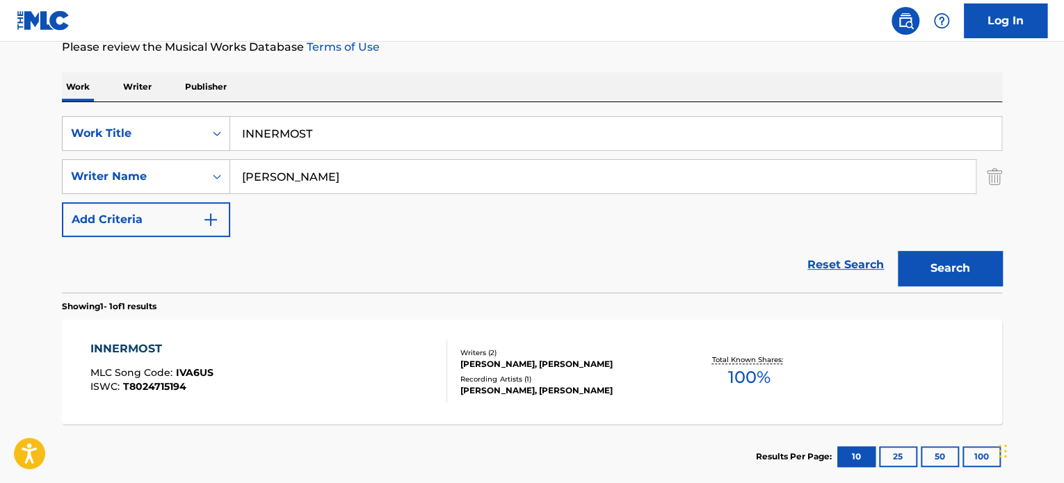
click at [366, 339] on div "INNERMOST MLC Song Code : IVA6US ISWC : T8024715194 Writers ( 2 ) [PERSON_NAME]…" at bounding box center [532, 372] width 940 height 104
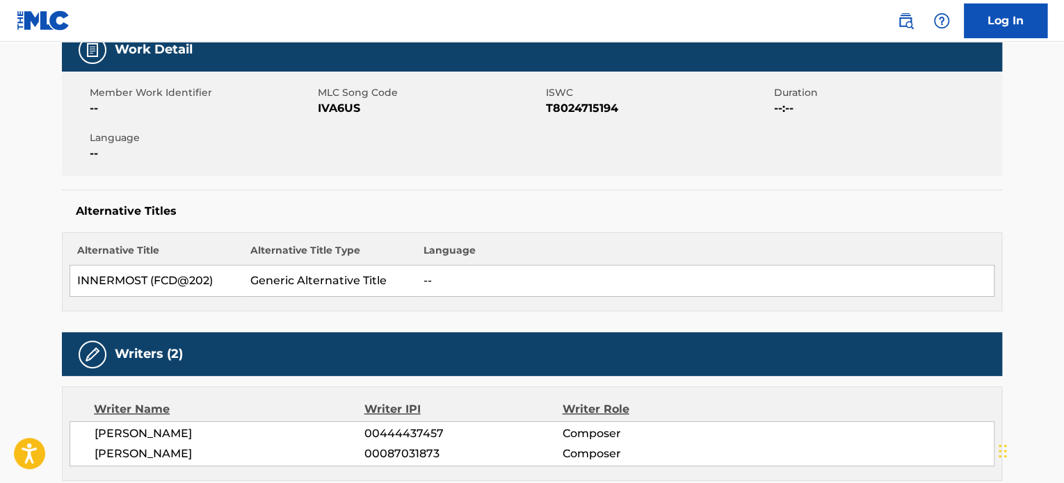
scroll to position [70, 0]
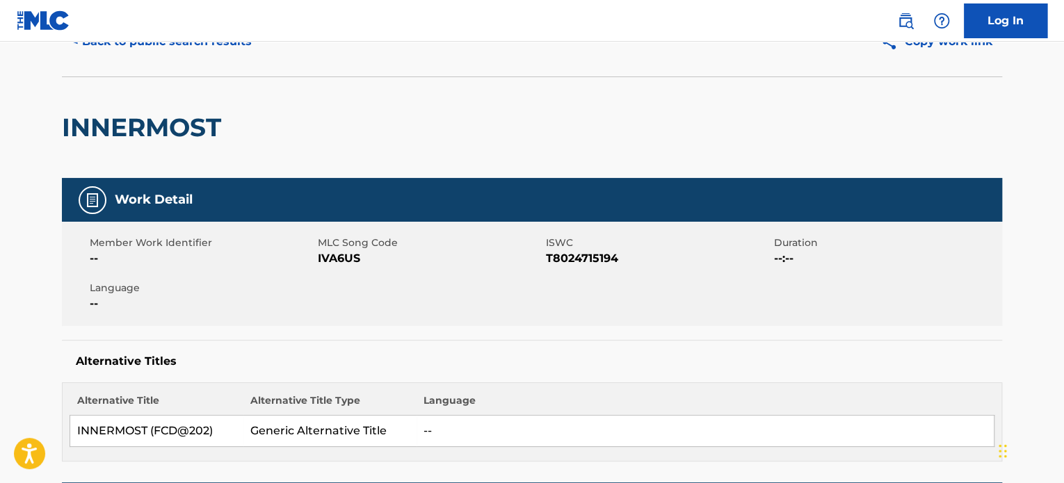
click at [576, 247] on span "ISWC" at bounding box center [658, 243] width 225 height 15
click at [573, 261] on span "T8024715194" at bounding box center [658, 258] width 225 height 17
copy span "T8024715194"
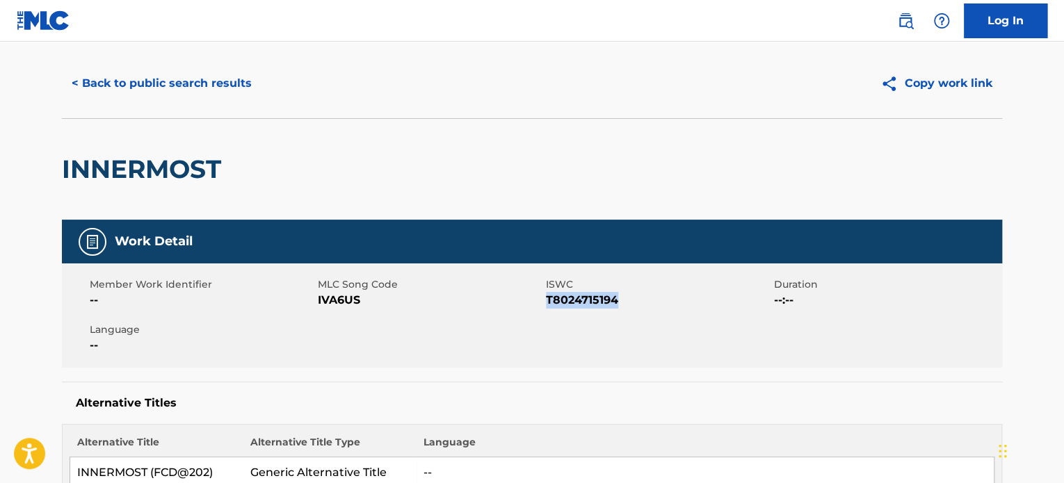
scroll to position [0, 0]
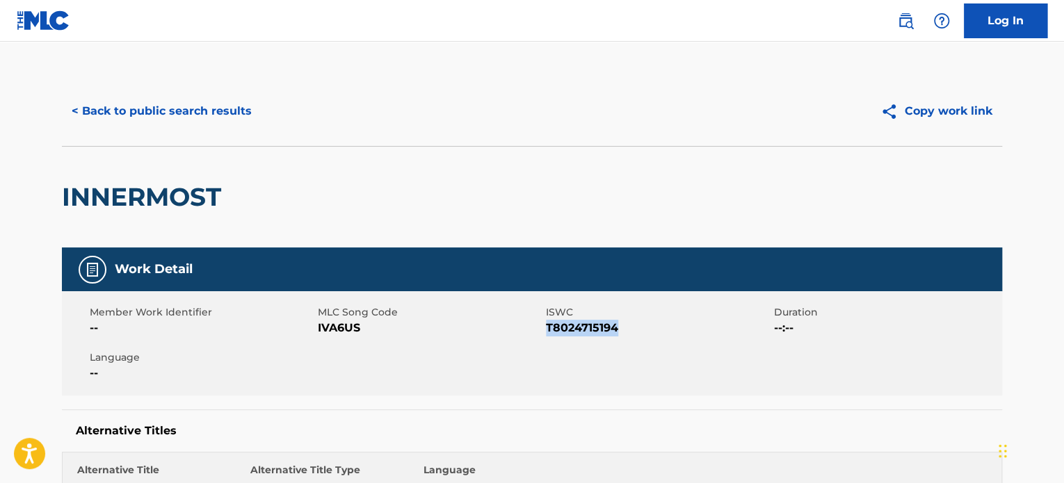
click at [199, 111] on button "< Back to public search results" at bounding box center [162, 111] width 200 height 35
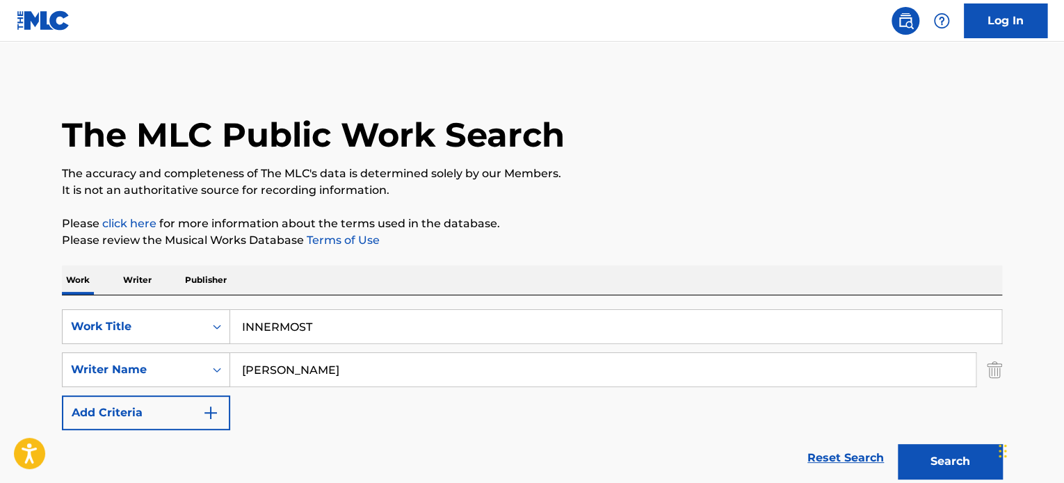
scroll to position [193, 0]
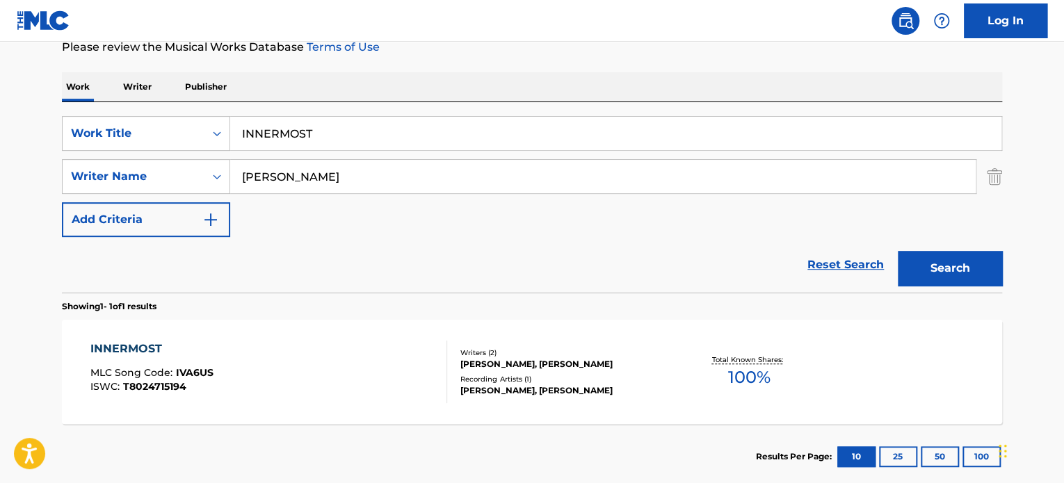
click at [281, 125] on input "INNERMOST" at bounding box center [615, 133] width 771 height 33
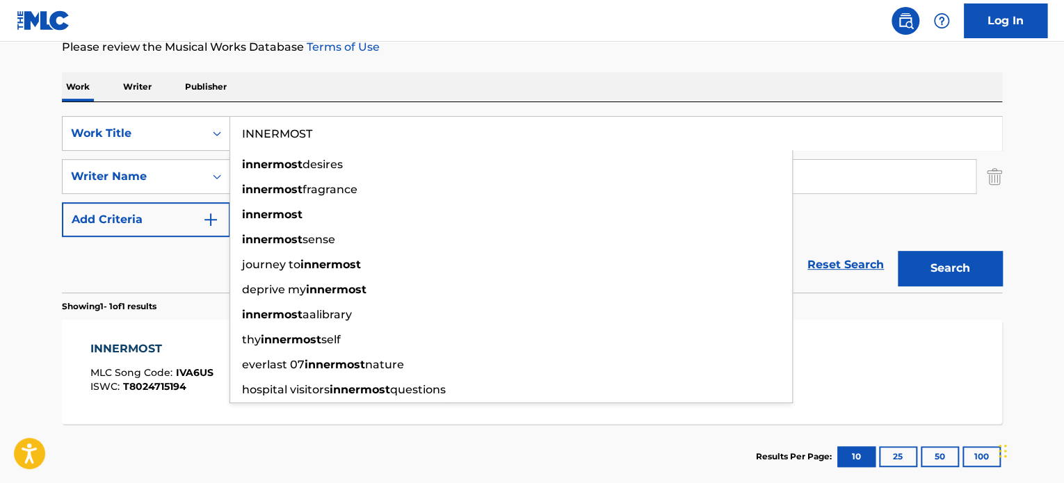
paste input "DRIF"
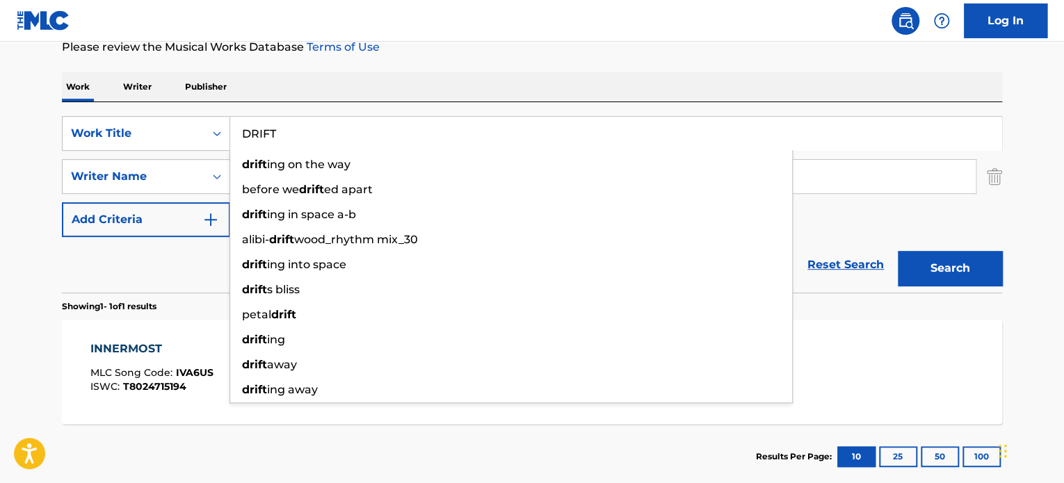
type input "DRIFT"
drag, startPoint x: 188, startPoint y: 256, endPoint x: 224, endPoint y: 248, distance: 36.4
click at [189, 256] on div "Reset Search Search" at bounding box center [532, 265] width 940 height 56
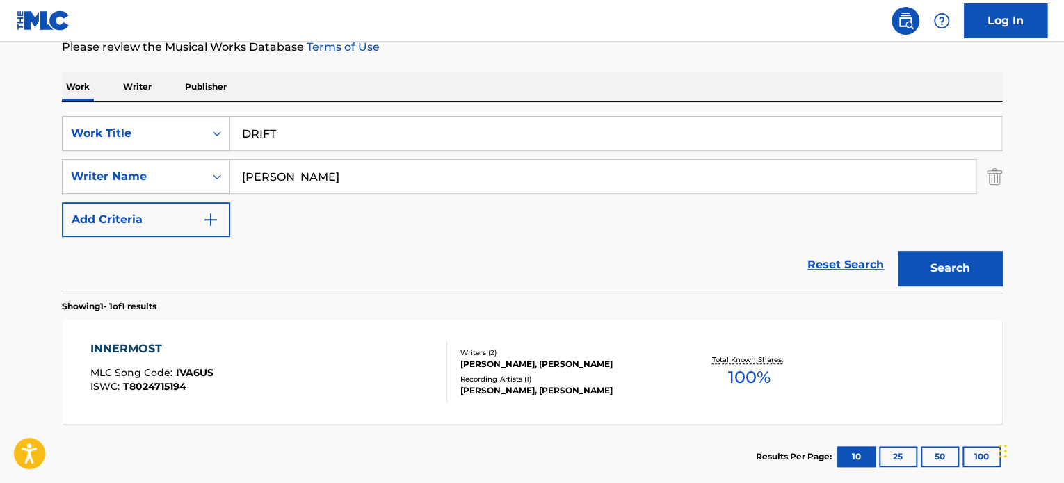
click at [289, 174] on input "[PERSON_NAME]" at bounding box center [602, 176] width 745 height 33
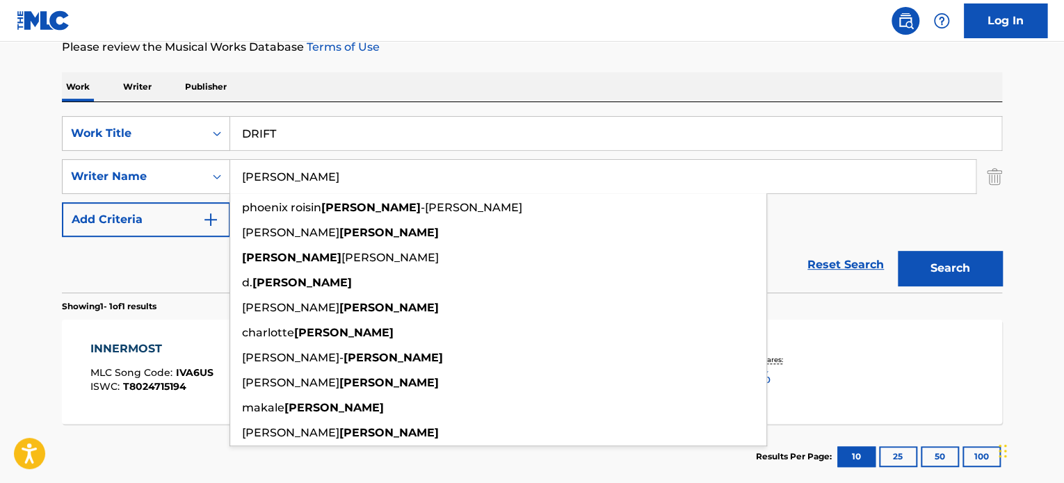
click at [289, 174] on input "[PERSON_NAME]" at bounding box center [602, 176] width 745 height 33
type input "[PERSON_NAME]"
click at [932, 258] on button "Search" at bounding box center [950, 268] width 104 height 35
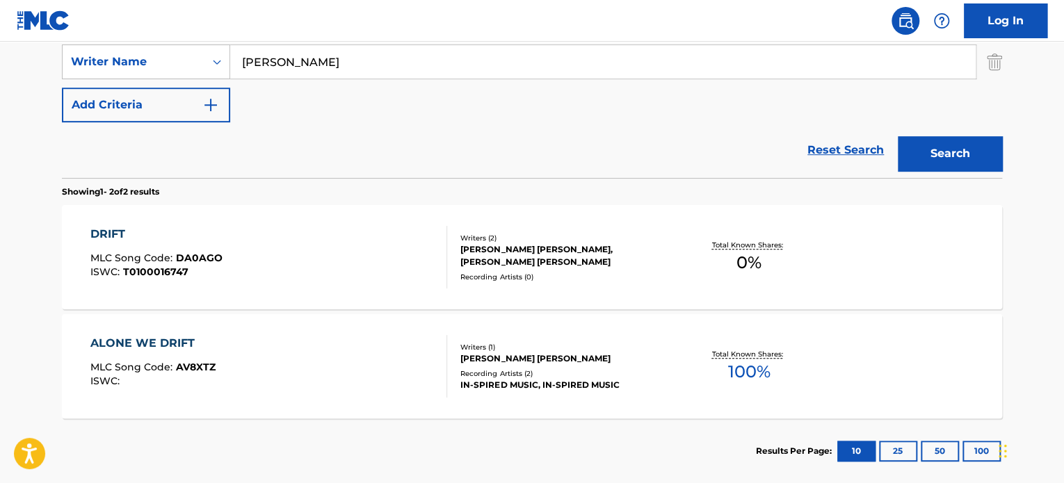
scroll to position [332, 0]
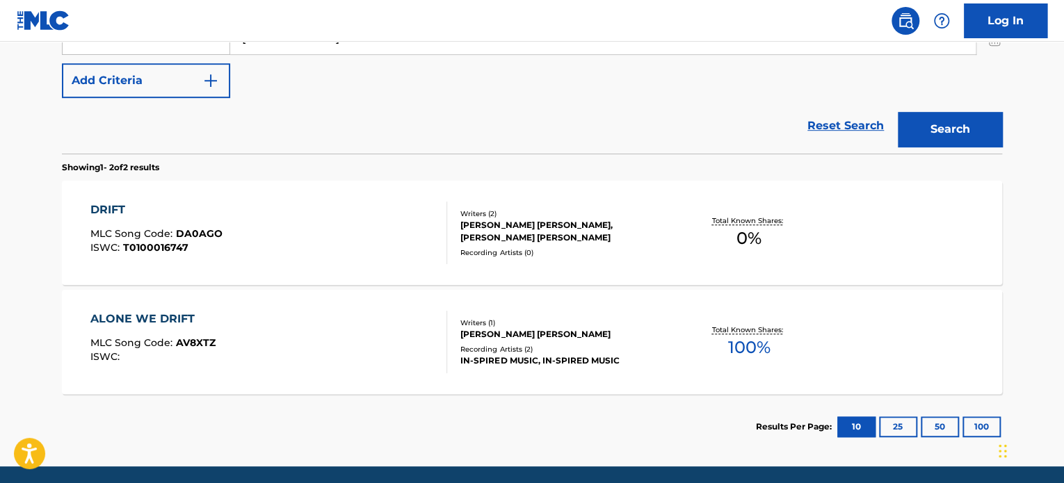
click at [325, 330] on div "ALONE WE DRIFT MLC Song Code : AV8XTZ ISWC :" at bounding box center [268, 342] width 357 height 63
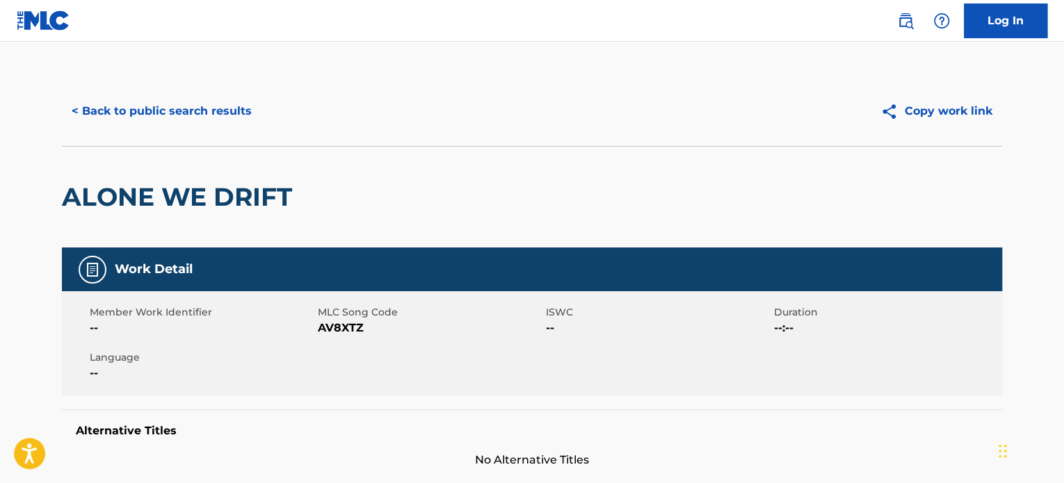
click at [186, 122] on button "< Back to public search results" at bounding box center [162, 111] width 200 height 35
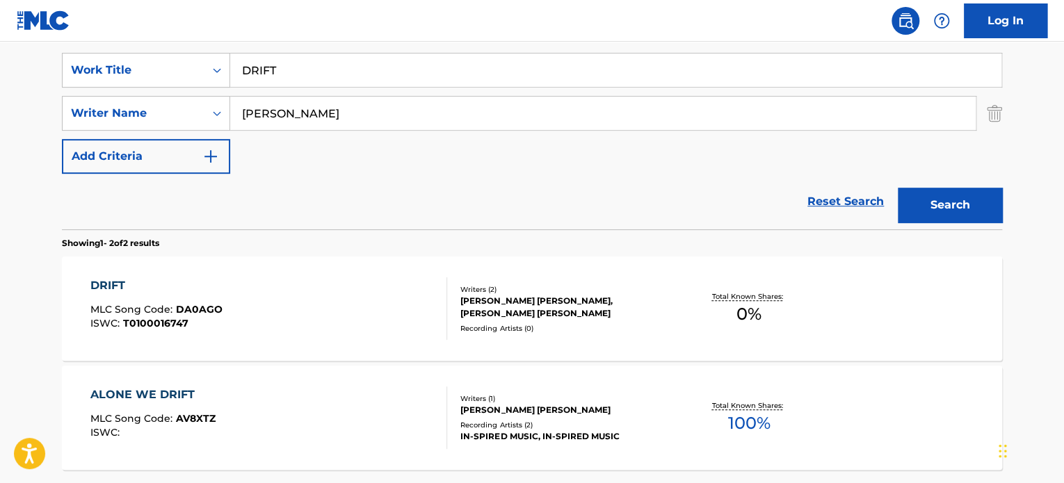
scroll to position [233, 0]
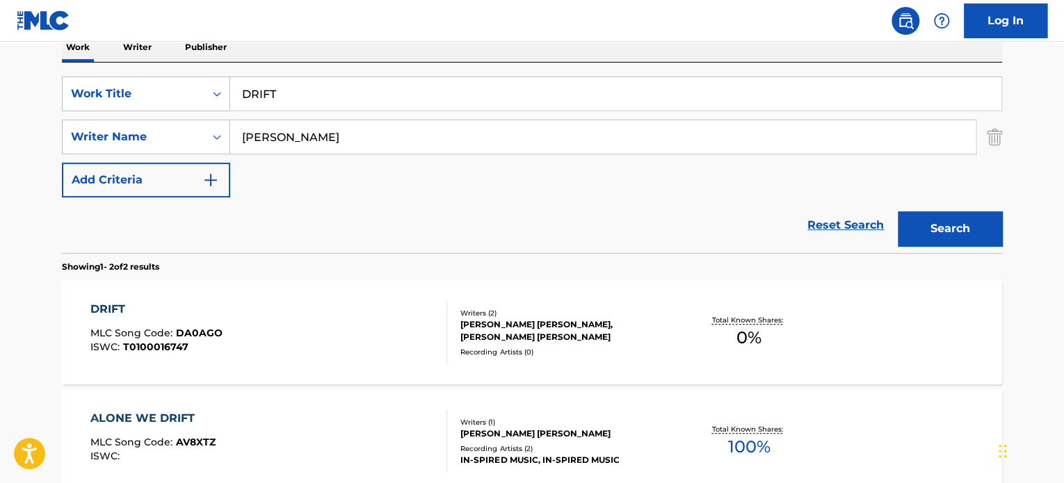
click at [302, 97] on input "DRIFT" at bounding box center [615, 93] width 771 height 33
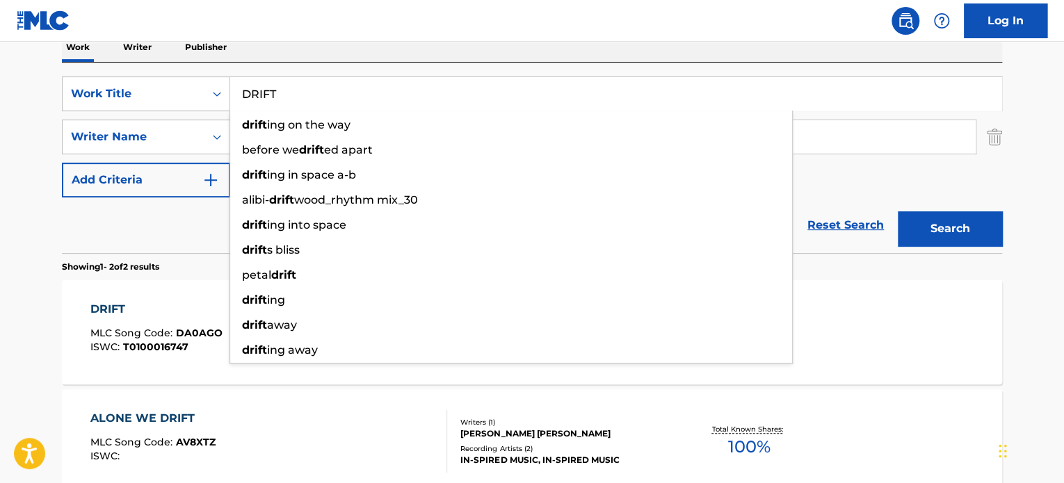
paste input "LAST FREERIDE"
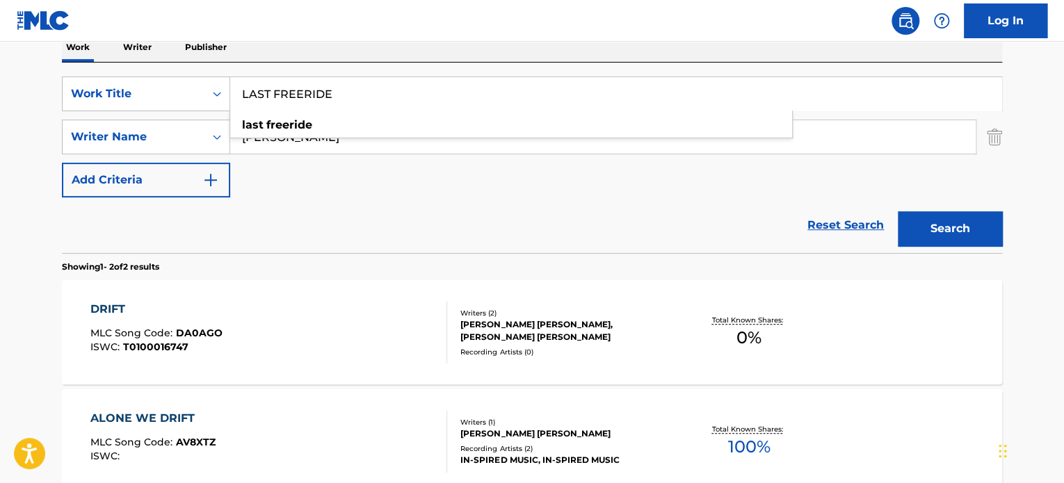
type input "LAST FREERIDE"
click at [198, 212] on div "Reset Search Search" at bounding box center [532, 225] width 940 height 56
click at [293, 140] on input "[PERSON_NAME]" at bounding box center [602, 136] width 745 height 33
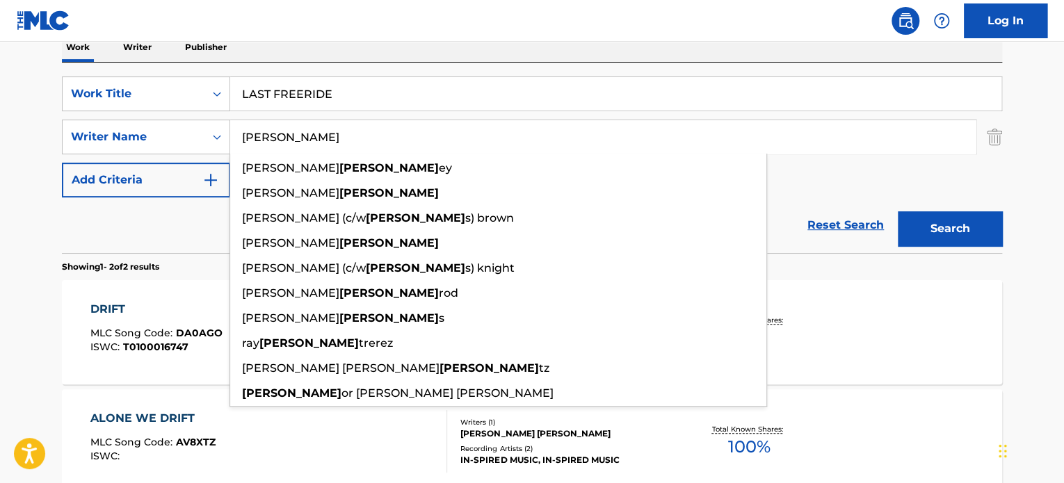
click at [293, 140] on input "[PERSON_NAME]" at bounding box center [602, 136] width 745 height 33
click at [938, 209] on div "Search" at bounding box center [946, 225] width 111 height 56
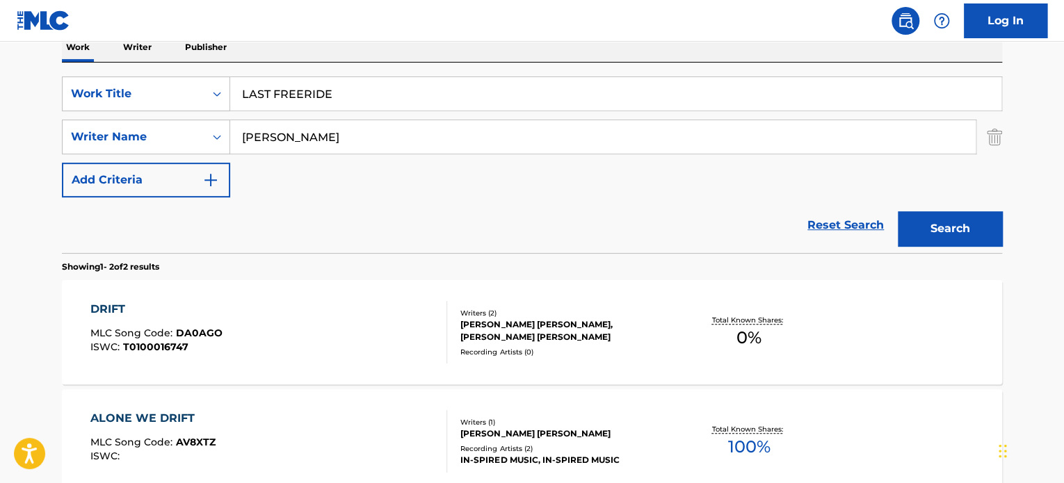
click at [938, 222] on button "Search" at bounding box center [950, 228] width 104 height 35
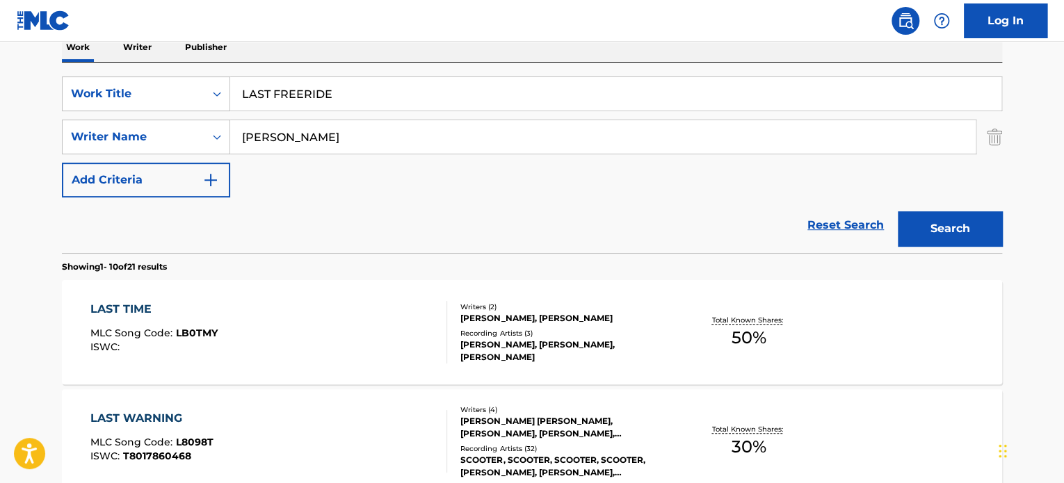
click at [320, 141] on input "[PERSON_NAME]" at bounding box center [602, 136] width 745 height 33
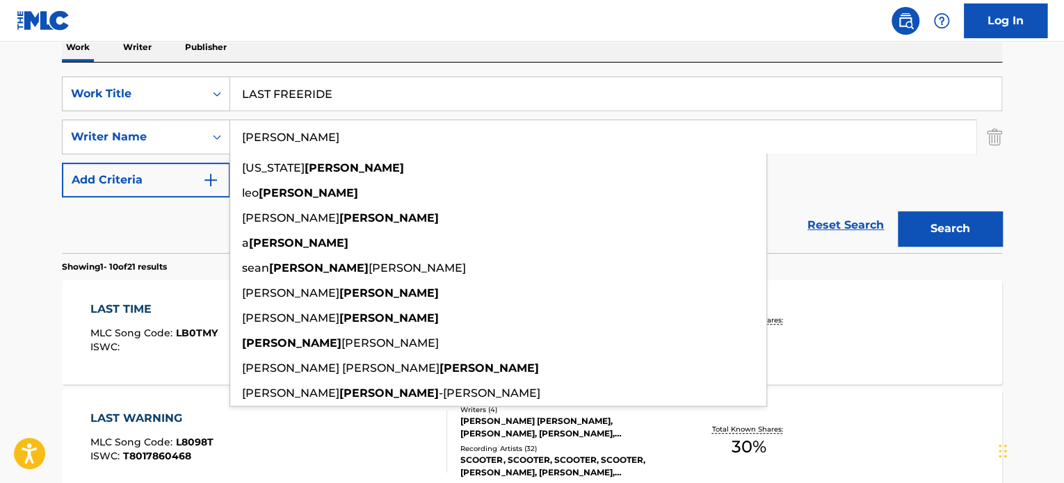
click at [320, 141] on input "[PERSON_NAME]" at bounding box center [602, 136] width 745 height 33
type input "[PERSON_NAME]"
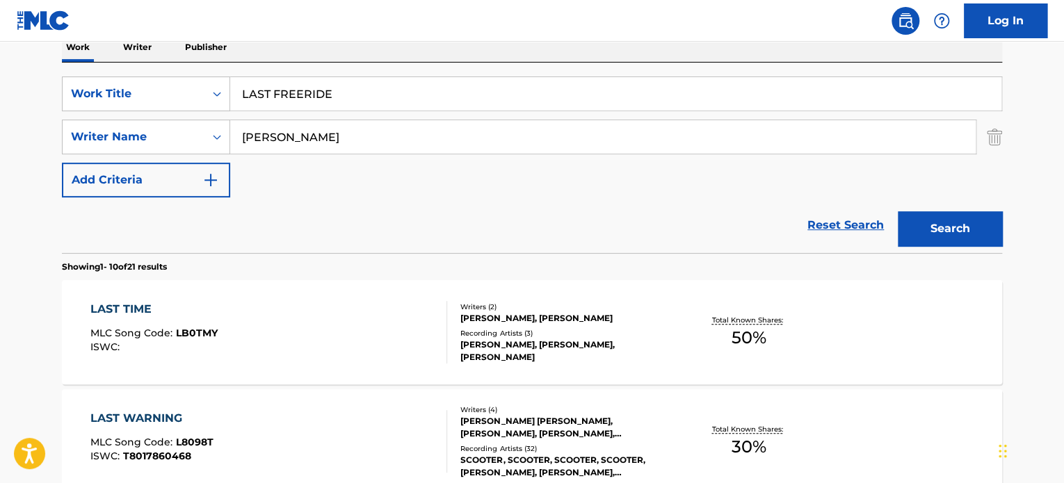
click at [921, 216] on button "Search" at bounding box center [950, 228] width 104 height 35
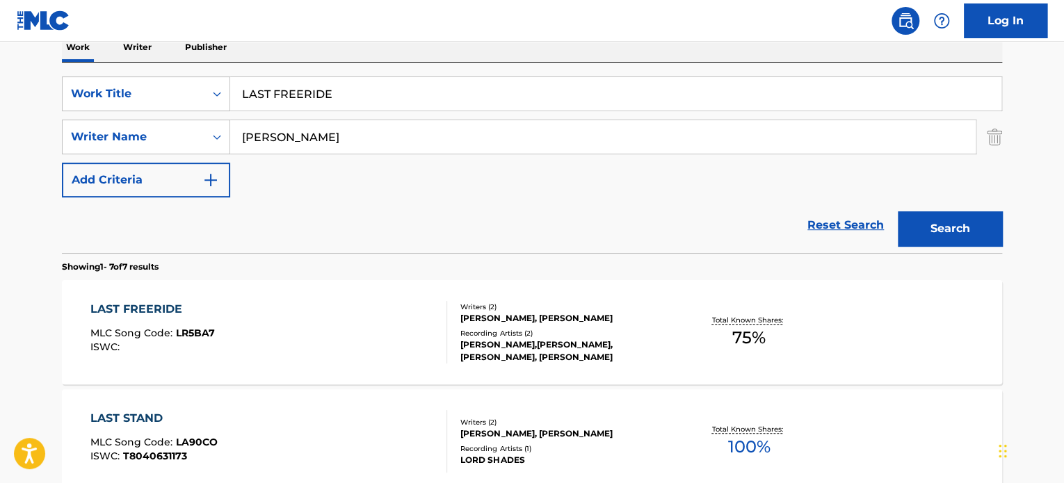
click at [316, 316] on div "LAST FREERIDE MLC Song Code : LR5BA7 ISWC :" at bounding box center [268, 332] width 357 height 63
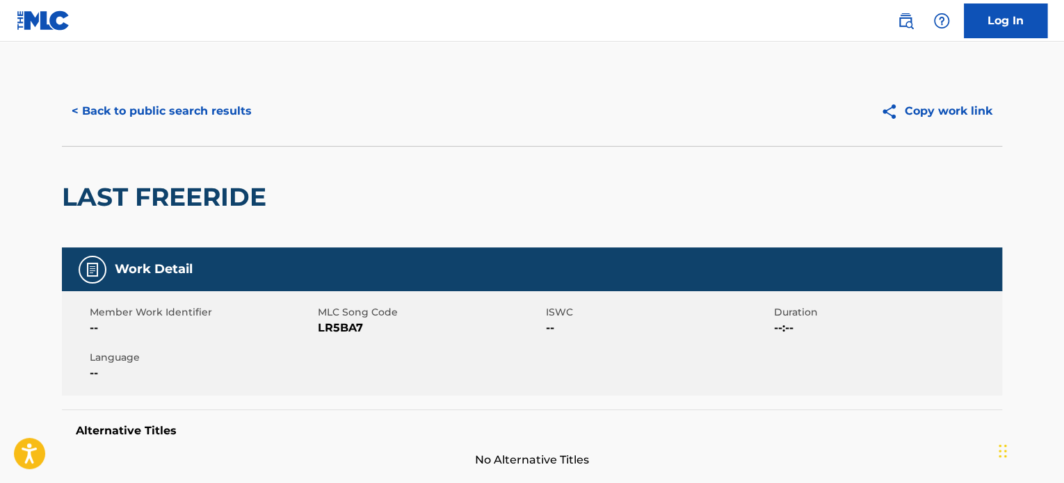
click at [216, 102] on button "< Back to public search results" at bounding box center [162, 111] width 200 height 35
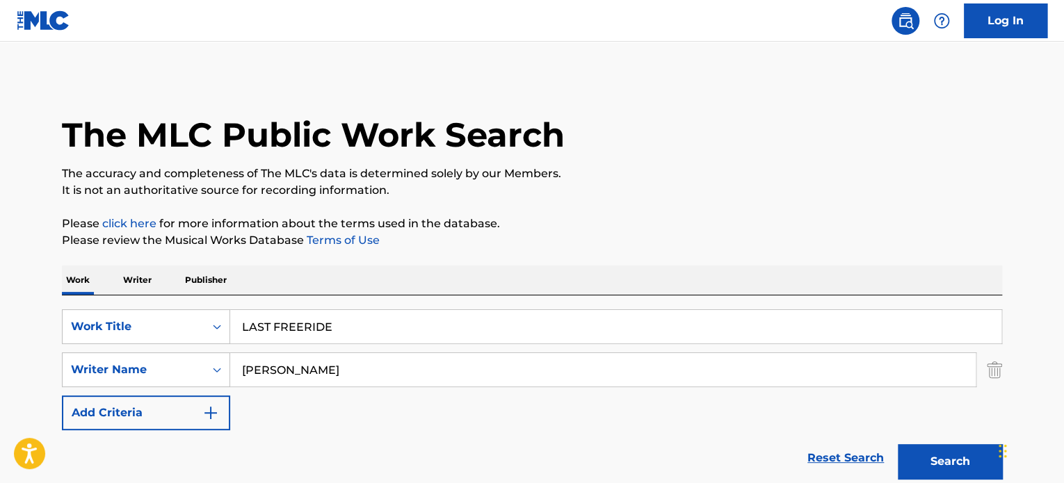
scroll to position [233, 0]
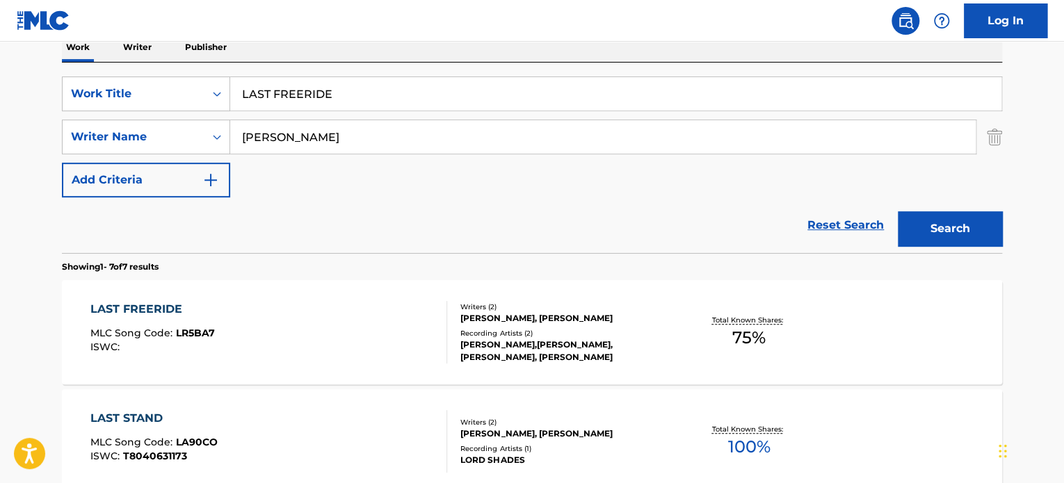
click at [318, 90] on input "LAST FREERIDE" at bounding box center [615, 93] width 771 height 33
paste input "FLIPPED OUT"
type input "FLIPPED OUT"
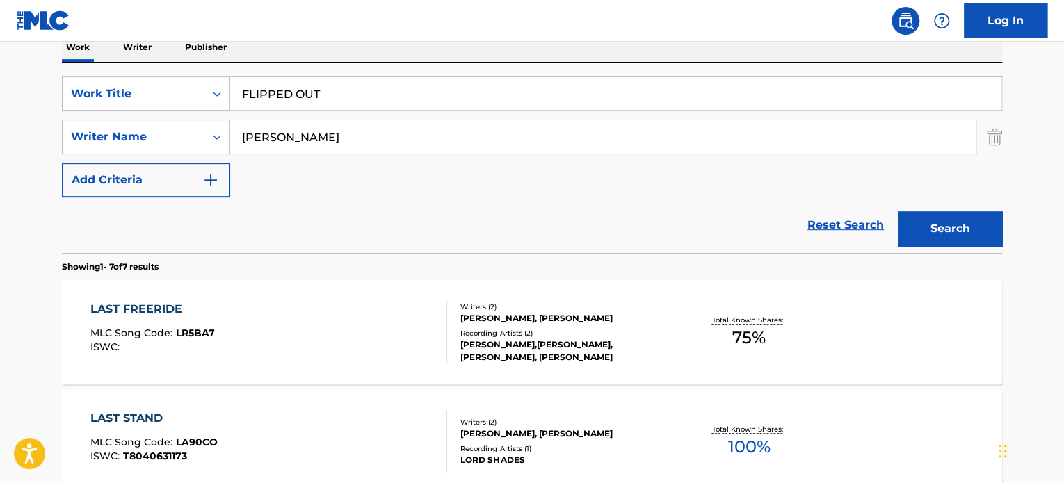
click at [222, 236] on div "Reset Search Search" at bounding box center [532, 225] width 940 height 56
click at [288, 131] on input "[PERSON_NAME]" at bounding box center [602, 136] width 745 height 33
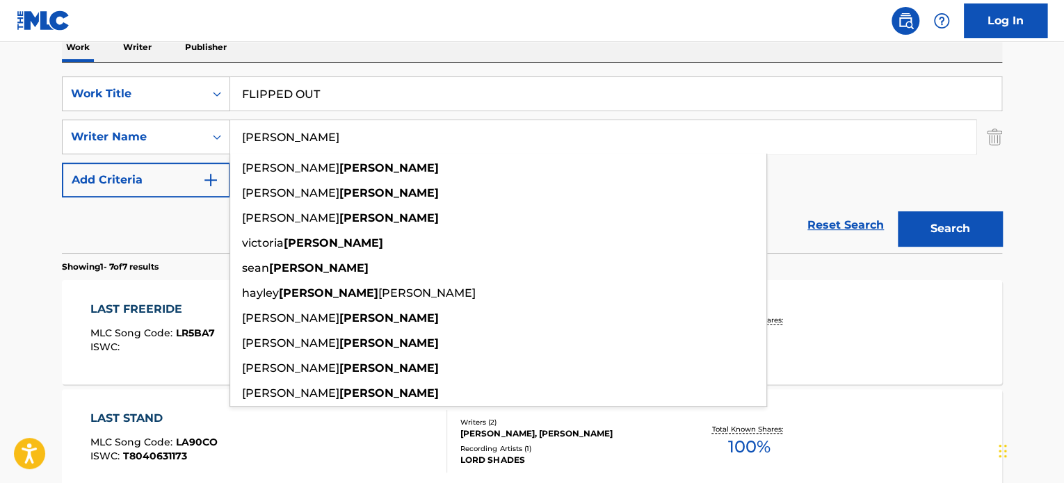
click at [288, 131] on input "[PERSON_NAME]" at bounding box center [602, 136] width 745 height 33
type input "[PERSON_NAME]"
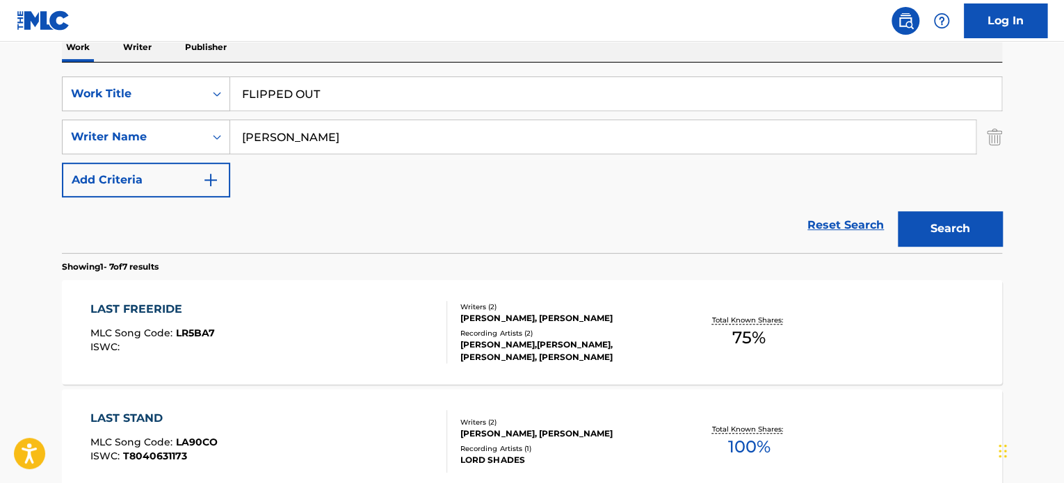
click at [926, 225] on button "Search" at bounding box center [950, 228] width 104 height 35
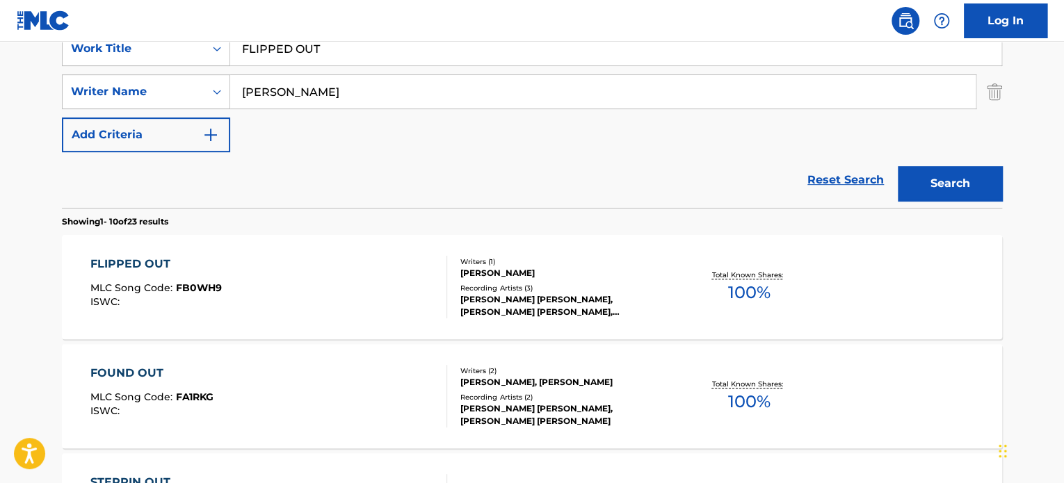
scroll to position [302, 0]
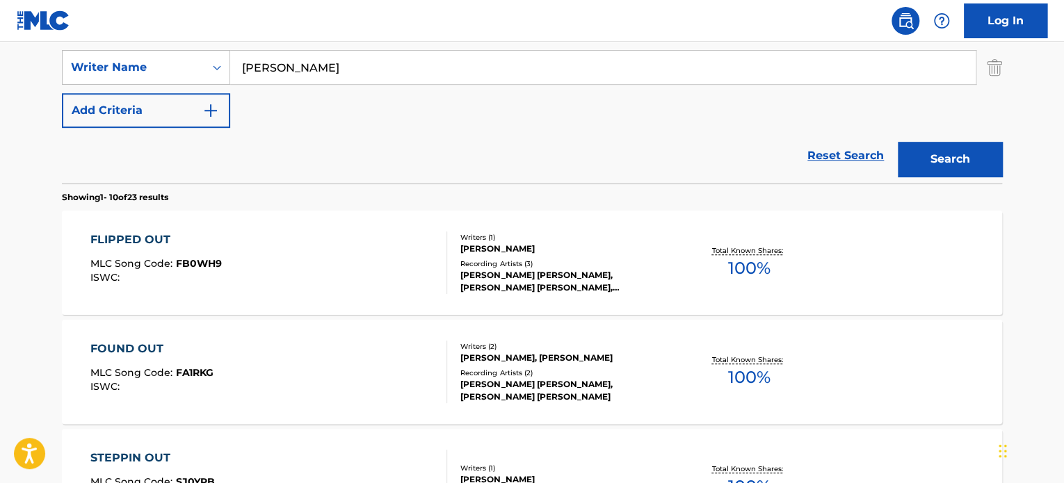
click at [347, 260] on div "FLIPPED OUT MLC Song Code : FB0WH9 ISWC :" at bounding box center [268, 263] width 357 height 63
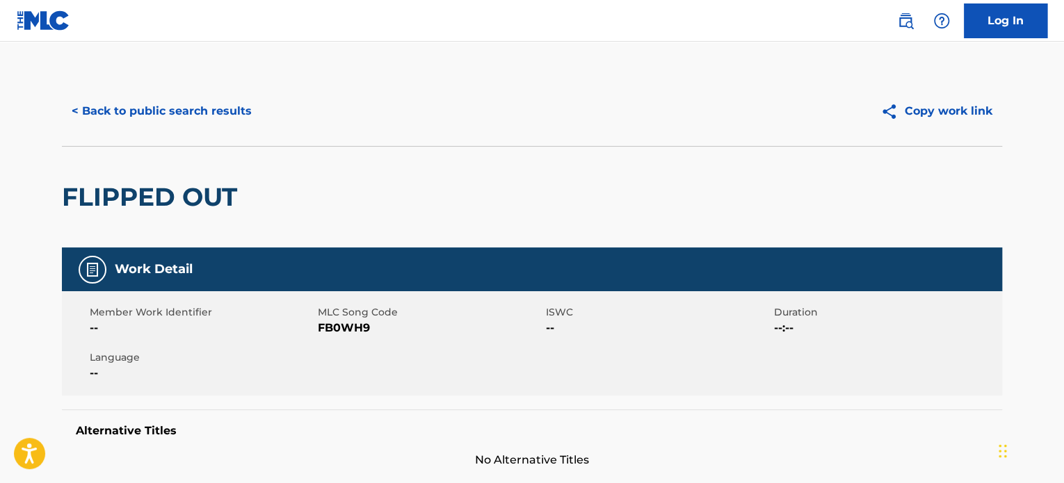
click at [209, 108] on button "< Back to public search results" at bounding box center [162, 111] width 200 height 35
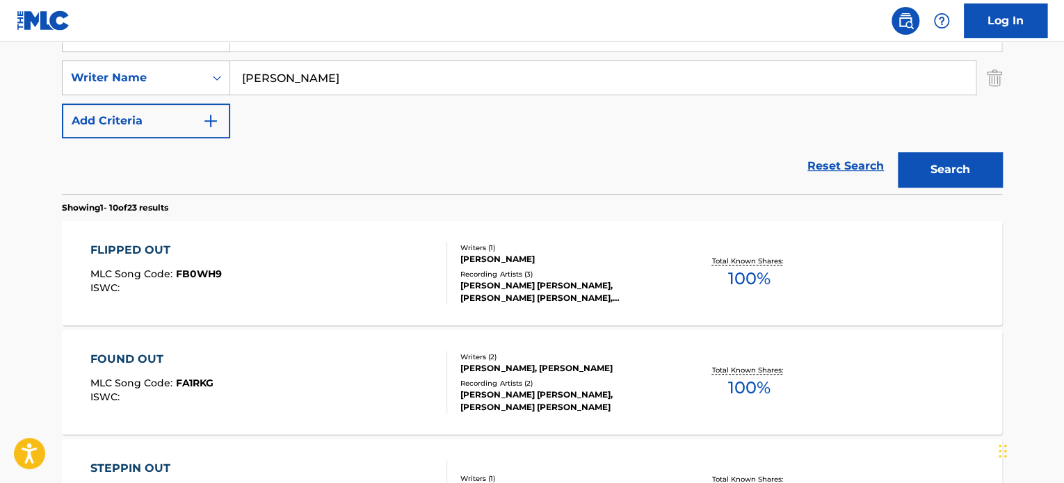
scroll to position [163, 0]
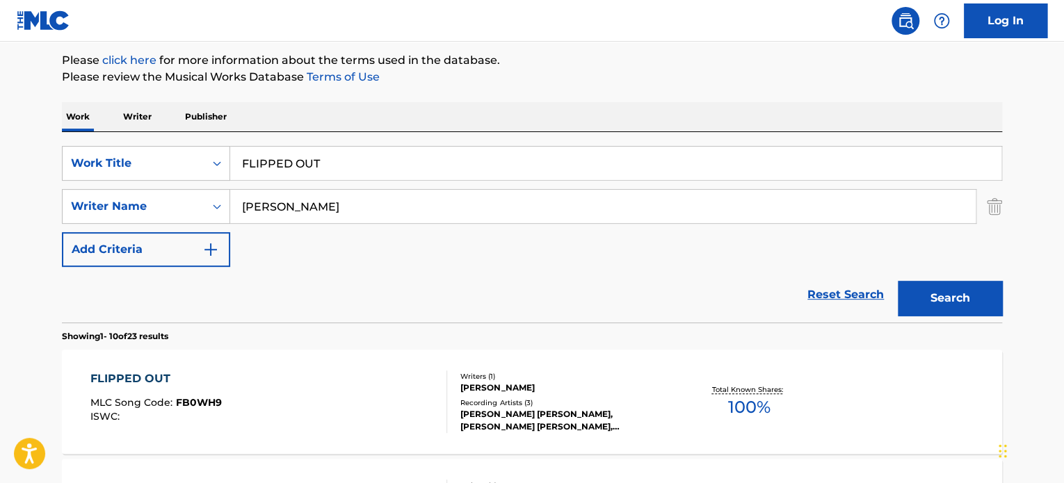
click at [298, 161] on input "FLIPPED OUT" at bounding box center [615, 163] width 771 height 33
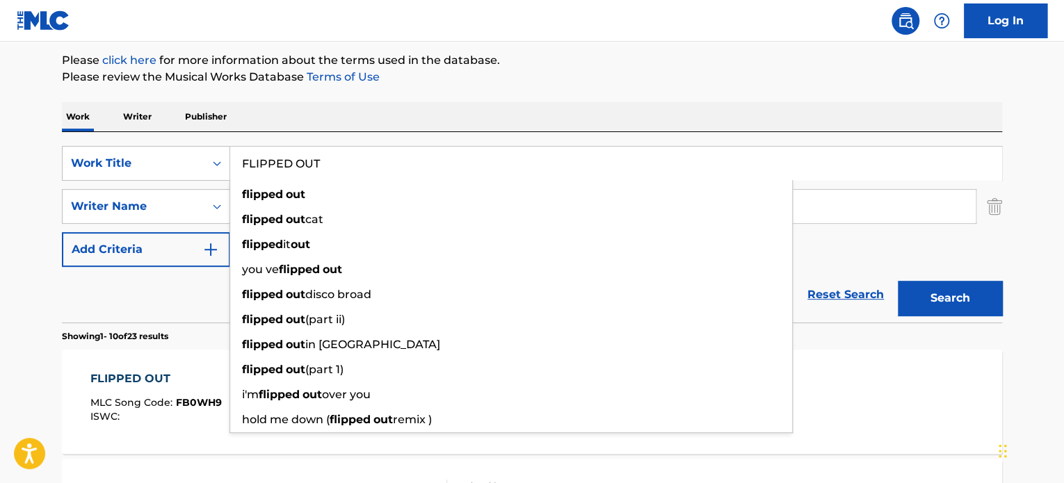
paste input "LOST HOPE"
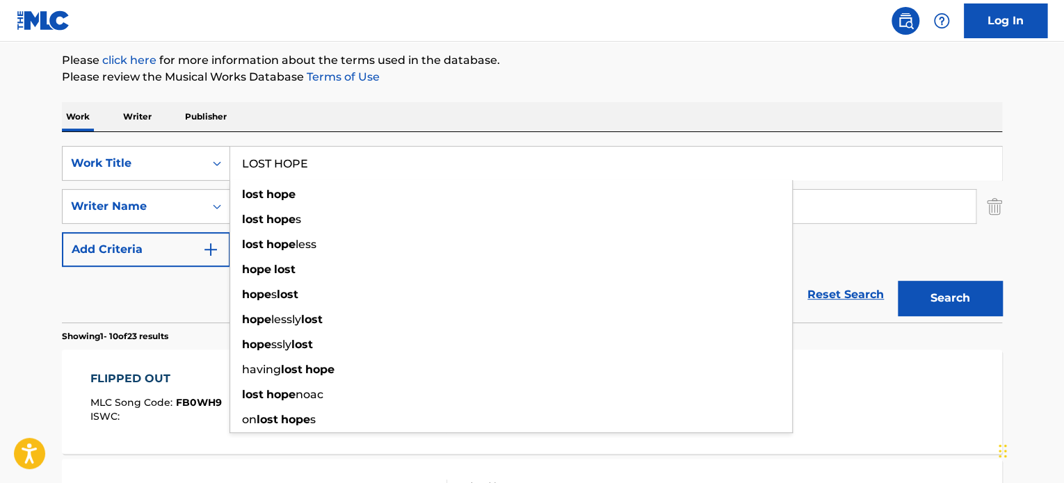
type input "LOST HOPE"
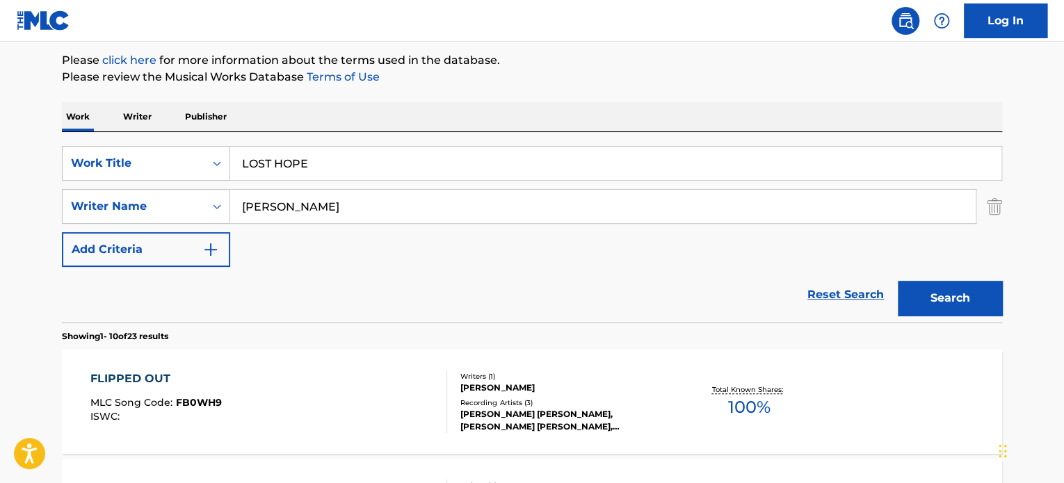
click at [203, 283] on div "Reset Search Search" at bounding box center [532, 295] width 940 height 56
click at [288, 204] on input "[PERSON_NAME]" at bounding box center [602, 206] width 745 height 33
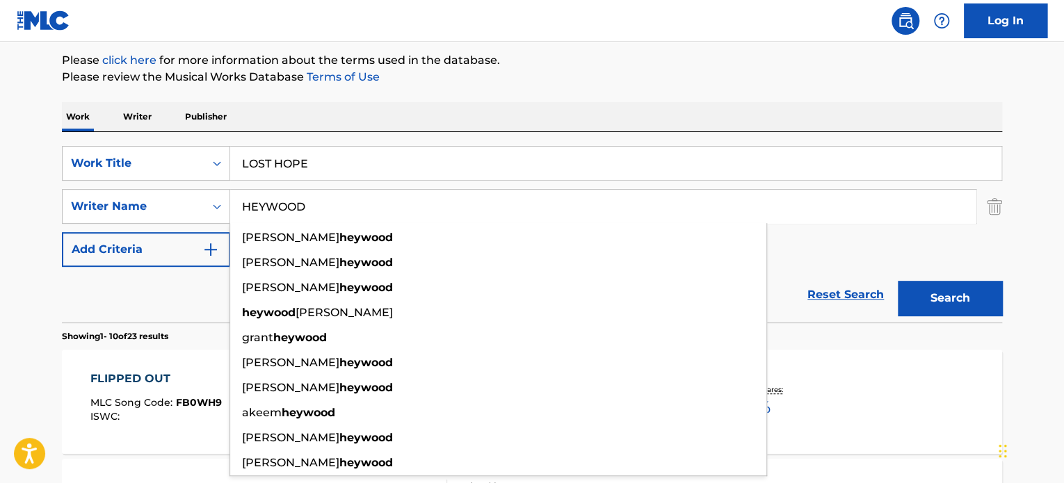
click at [288, 204] on input "HEYWOOD" at bounding box center [602, 206] width 745 height 33
type input "HEYWOOD"
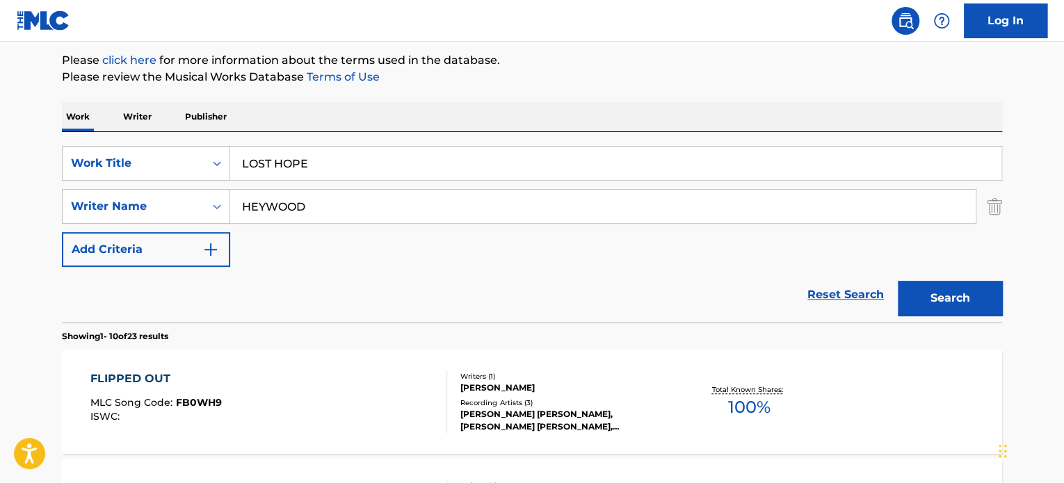
click at [971, 292] on button "Search" at bounding box center [950, 298] width 104 height 35
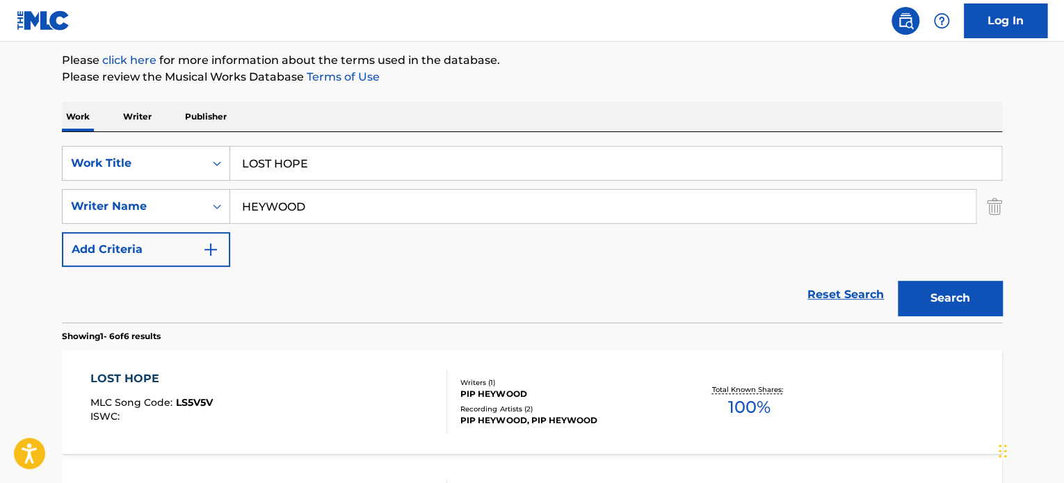
click at [348, 369] on div "LOST HOPE MLC Song Code : LS5V5V ISWC : Writers ( 1 ) [PERSON_NAME] Recording A…" at bounding box center [532, 402] width 940 height 104
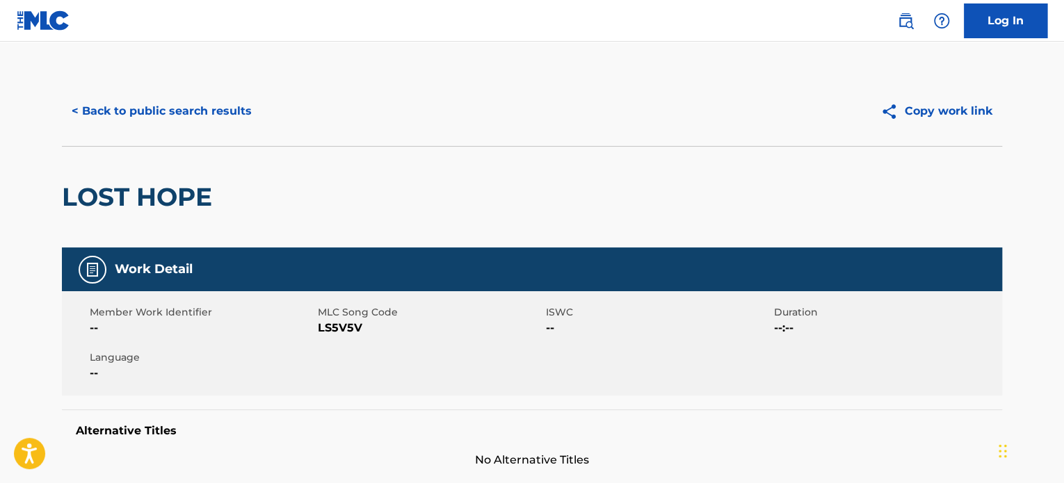
click at [210, 127] on button "< Back to public search results" at bounding box center [162, 111] width 200 height 35
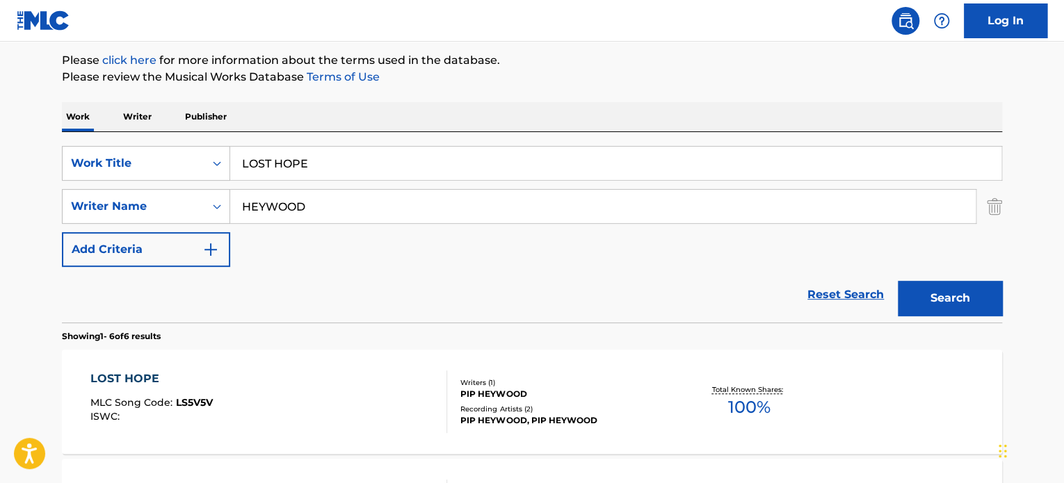
click at [309, 155] on input "LOST HOPE" at bounding box center [615, 163] width 771 height 33
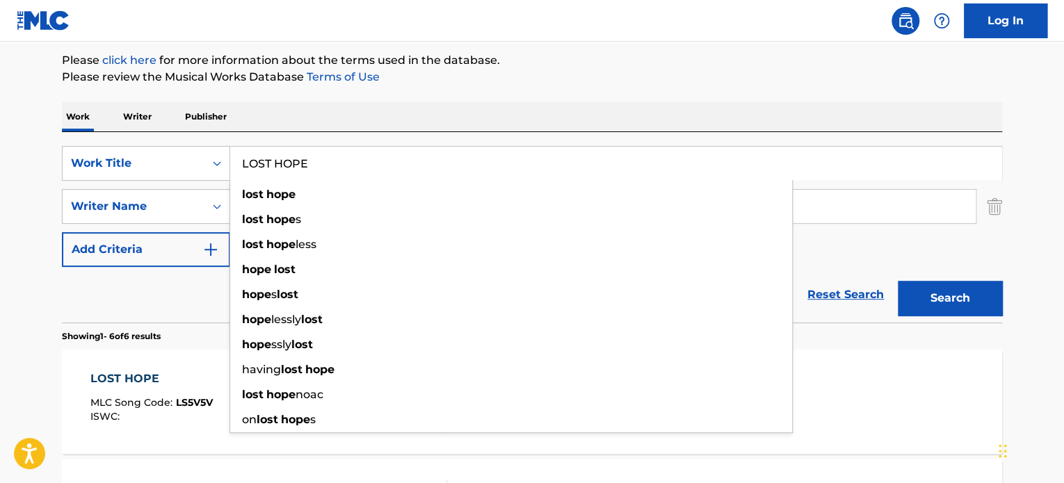
paste input "DEEP SORROW"
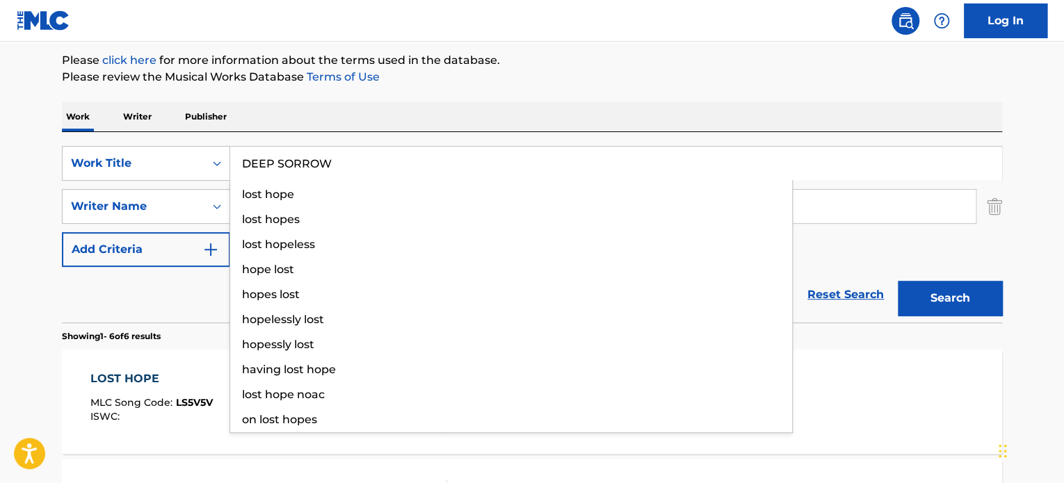
type input "DEEP SORROW"
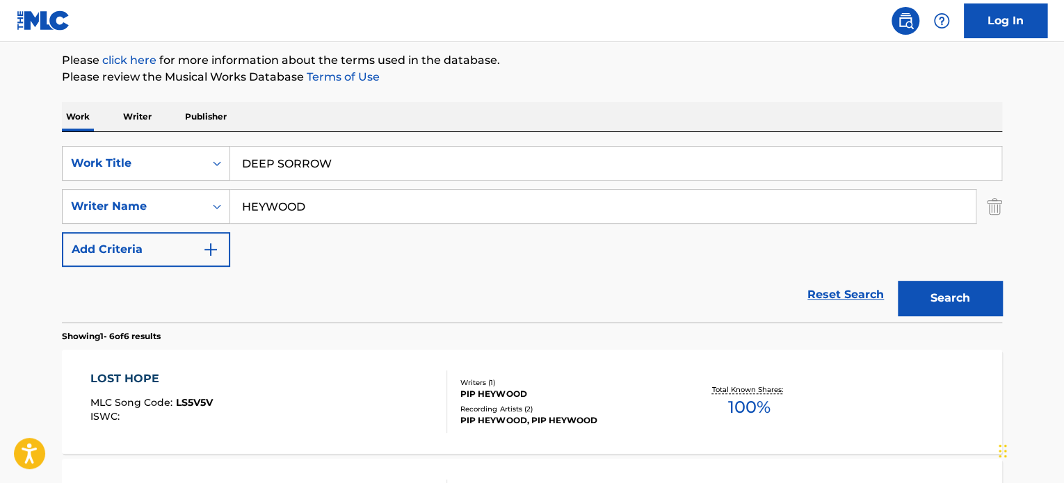
click at [180, 296] on div "Reset Search Search" at bounding box center [532, 295] width 940 height 56
click at [287, 206] on input "HEYWOOD" at bounding box center [602, 206] width 745 height 33
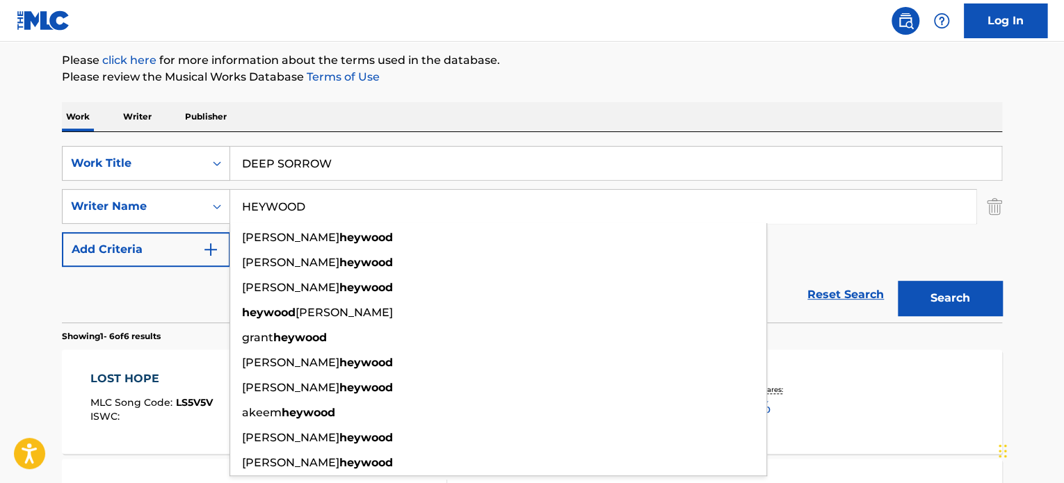
click at [943, 305] on button "Search" at bounding box center [950, 298] width 104 height 35
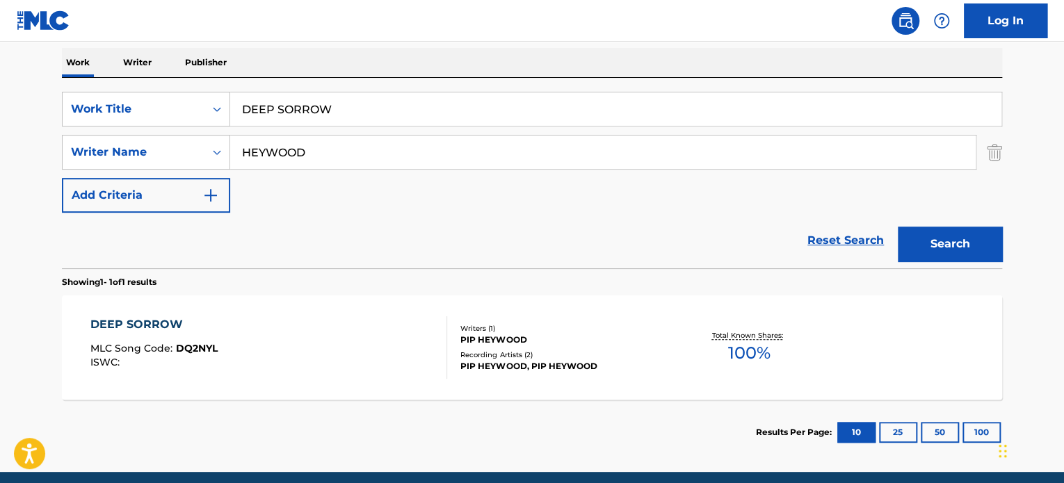
scroll to position [233, 0]
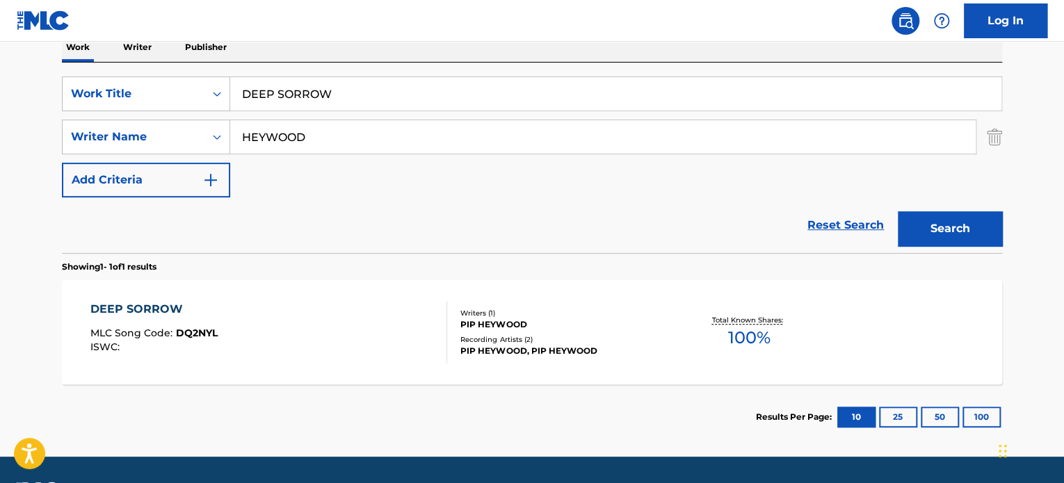
click at [346, 323] on div "DEEP SORROW MLC Song Code : DQ2NYL ISWC :" at bounding box center [268, 332] width 357 height 63
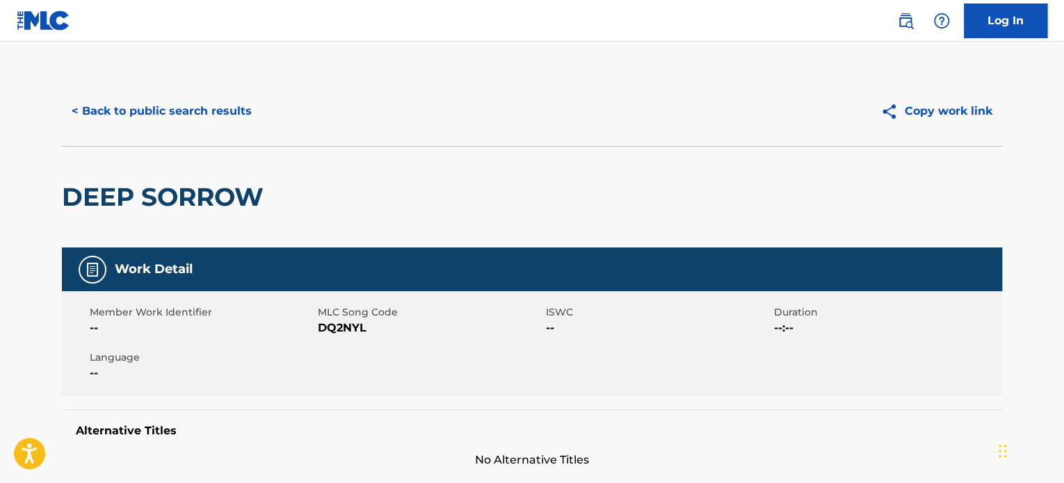
click at [170, 103] on button "< Back to public search results" at bounding box center [162, 111] width 200 height 35
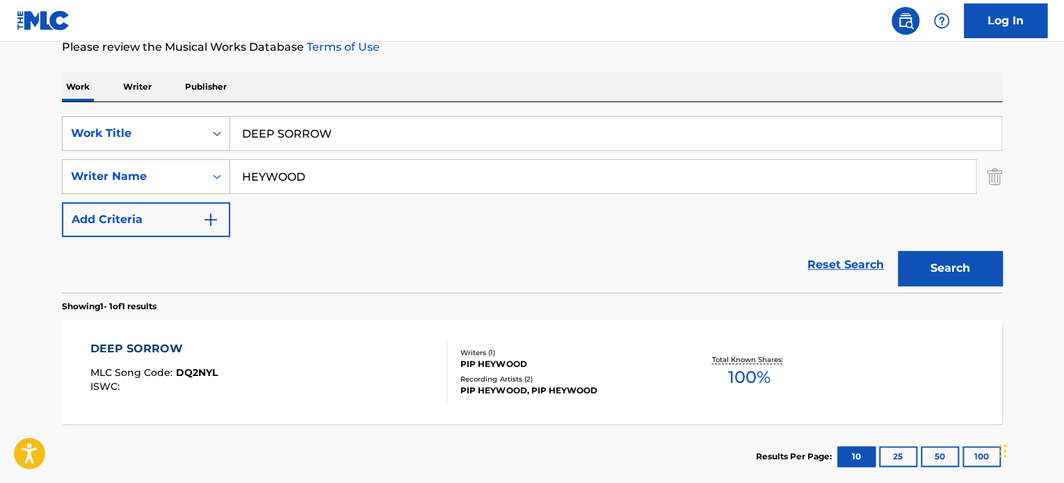
click at [292, 136] on input "DEEP SORROW" at bounding box center [615, 133] width 771 height 33
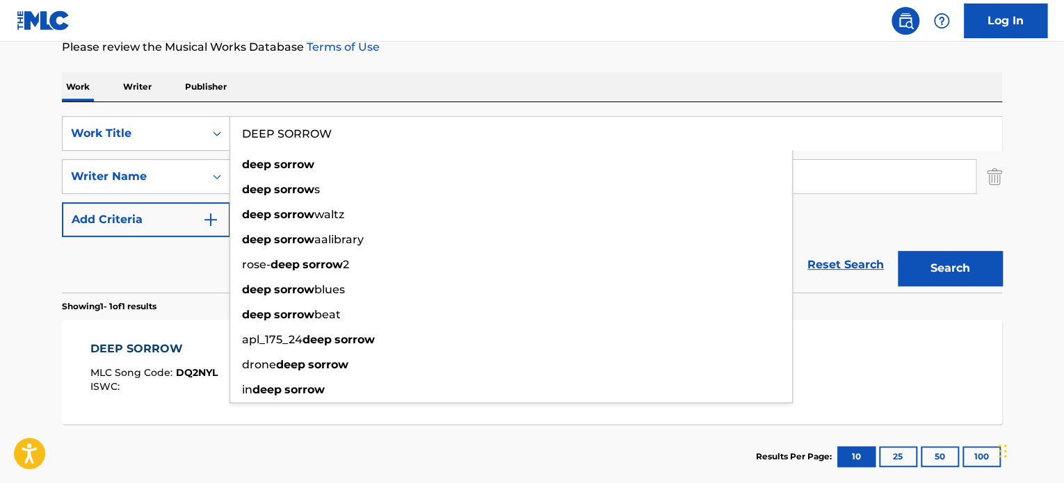
paste input "SPIRIT OF MIRACLE"
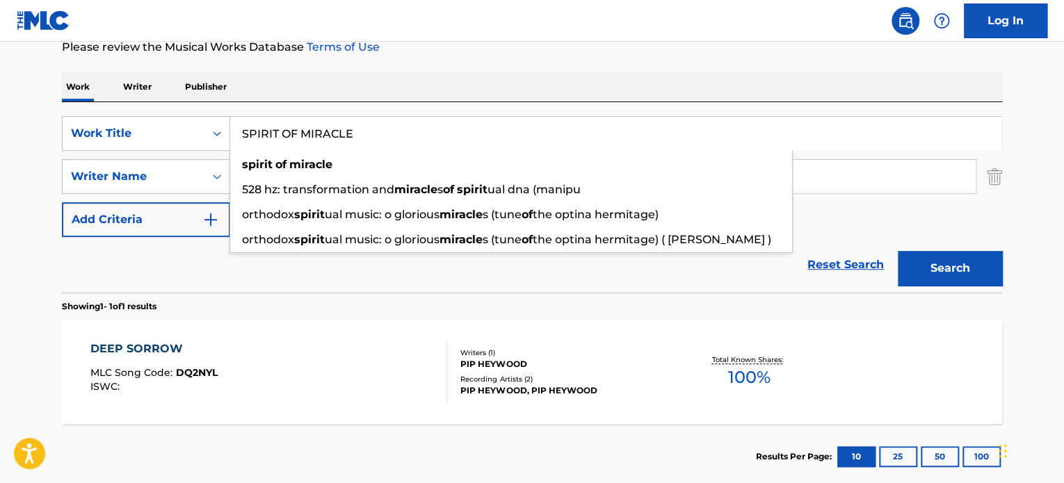
type input "SPIRIT OF MIRACLE"
drag, startPoint x: 192, startPoint y: 254, endPoint x: 261, endPoint y: 220, distance: 77.1
click at [202, 253] on div "Reset Search Search" at bounding box center [532, 265] width 940 height 56
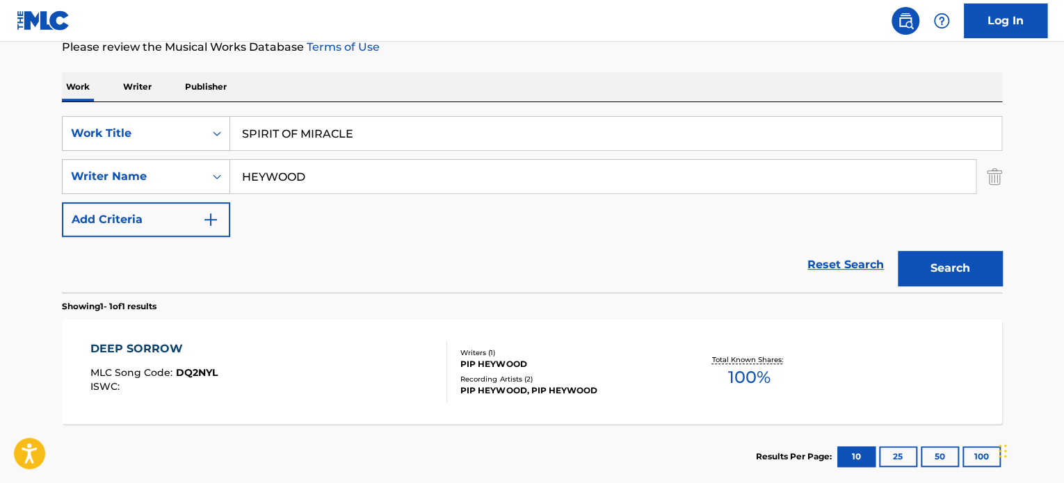
click at [301, 169] on input "HEYWOOD" at bounding box center [602, 176] width 745 height 33
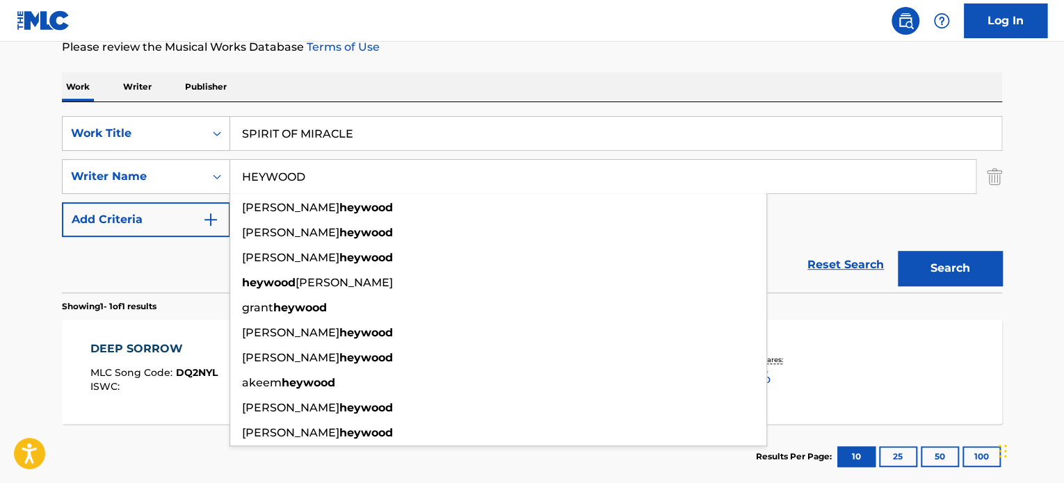
click at [301, 169] on input "HEYWOOD" at bounding box center [602, 176] width 745 height 33
type input "N"
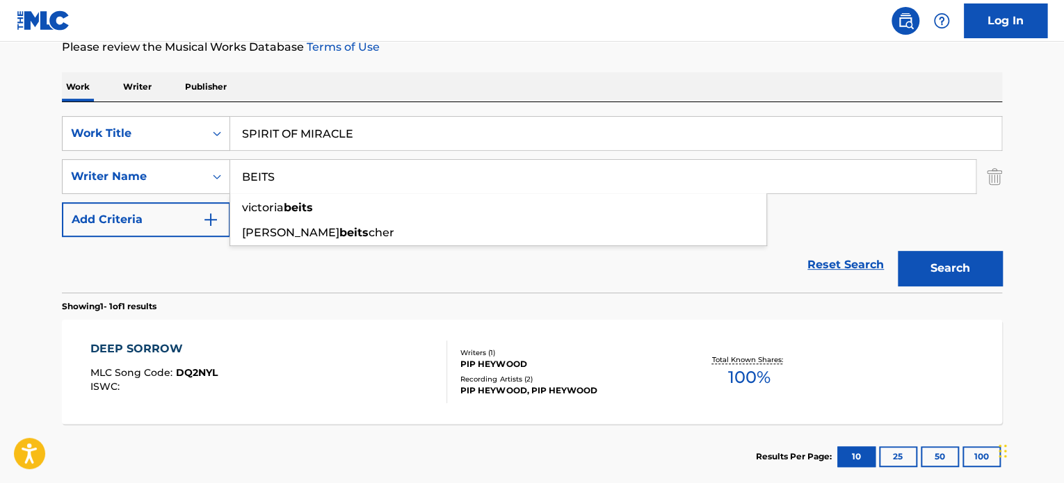
click at [301, 169] on input "BEITS" at bounding box center [602, 176] width 745 height 33
type input "BEITS"
click at [968, 264] on button "Search" at bounding box center [950, 268] width 104 height 35
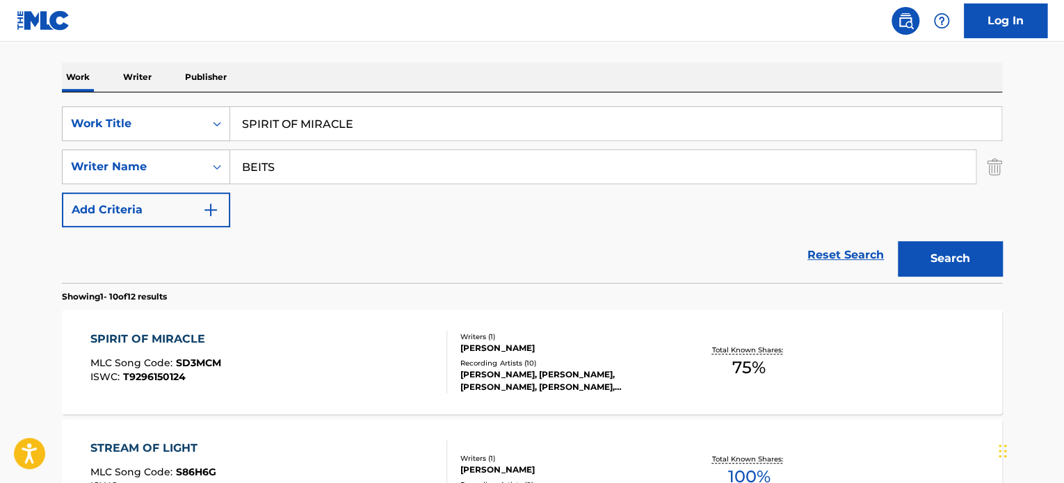
scroll to position [263, 0]
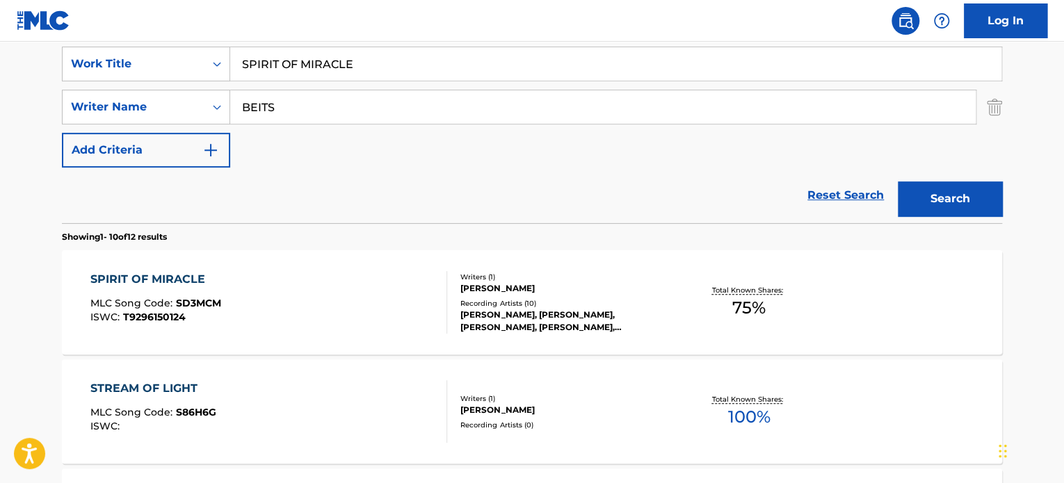
click at [382, 311] on div "SPIRIT OF MIRACLE MLC Song Code : SD3MCM ISWC : T9296150124" at bounding box center [268, 302] width 357 height 63
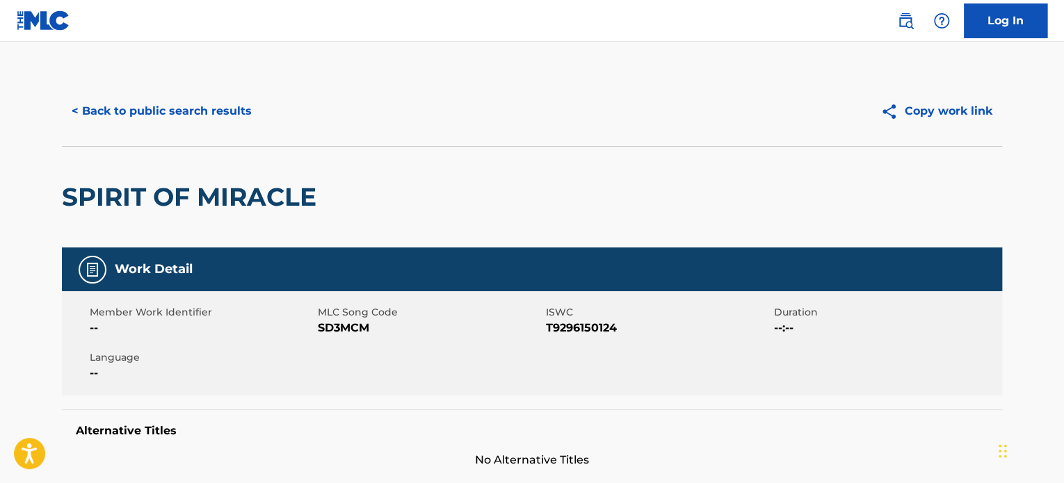
click at [229, 113] on button "< Back to public search results" at bounding box center [162, 111] width 200 height 35
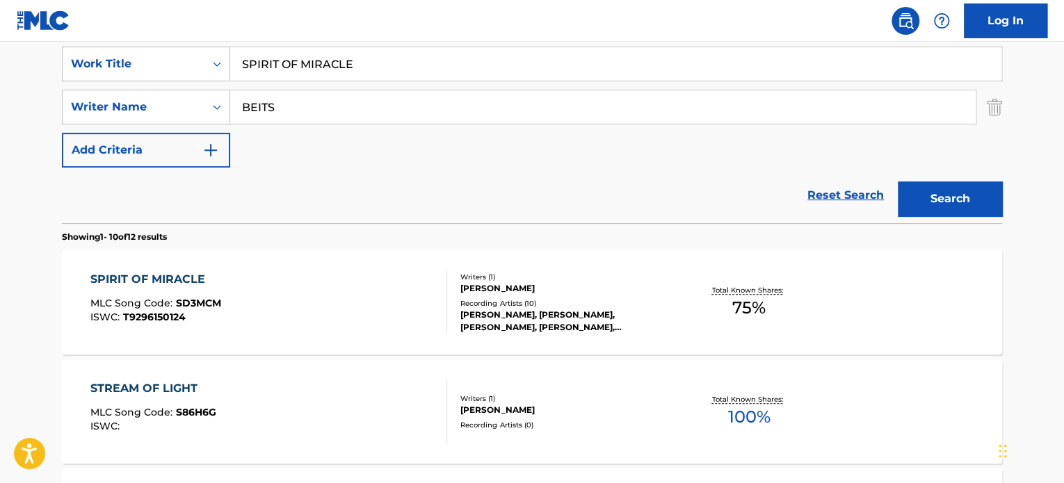
scroll to position [193, 0]
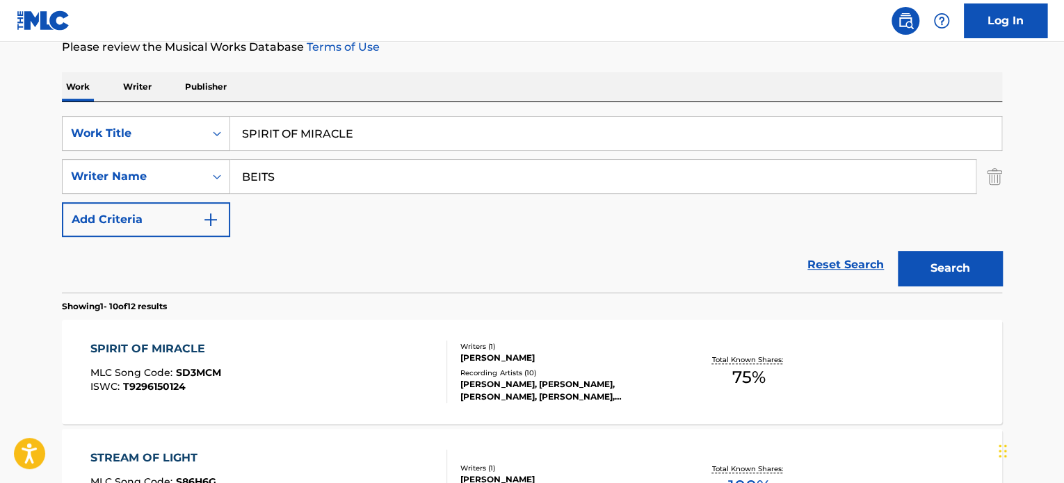
click at [307, 134] on input "SPIRIT OF MIRACLE" at bounding box center [615, 133] width 771 height 33
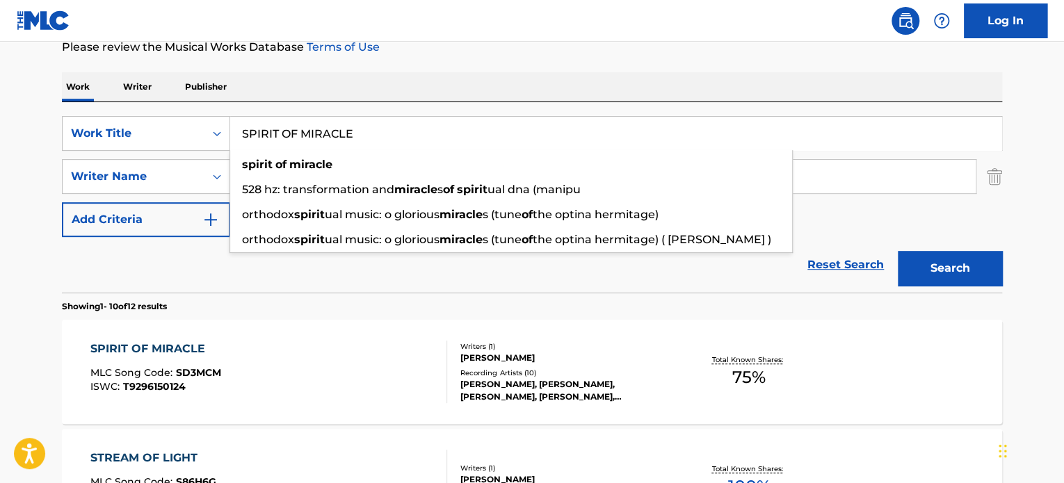
paste input "cyber investigation"
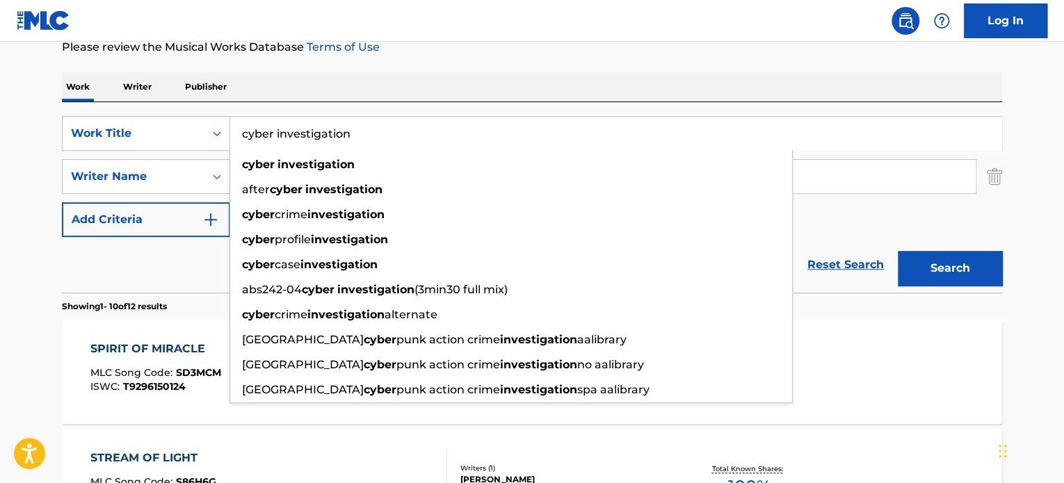
type input "cyber investigation"
click at [197, 261] on div "Reset Search Search" at bounding box center [532, 265] width 940 height 56
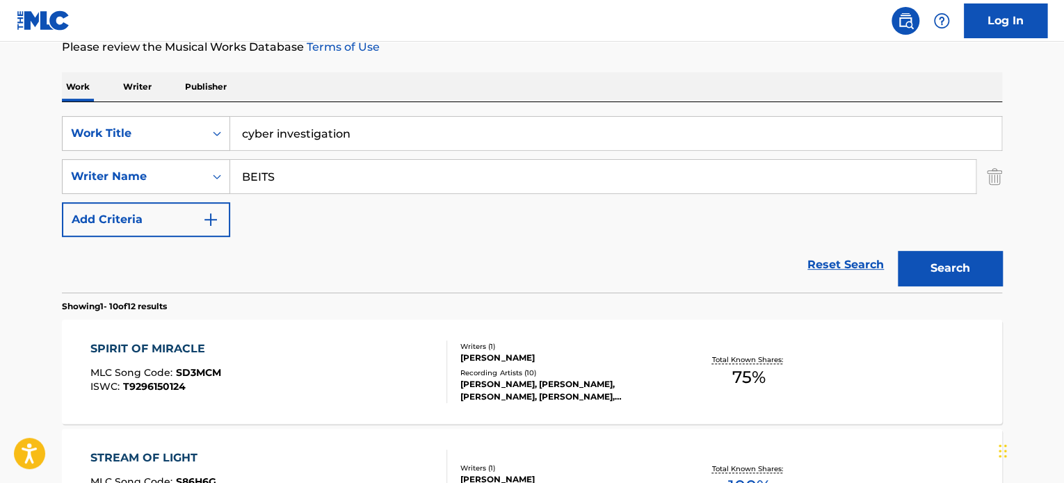
click at [283, 183] on input "BEITS" at bounding box center [602, 176] width 745 height 33
click at [940, 263] on button "Search" at bounding box center [950, 268] width 104 height 35
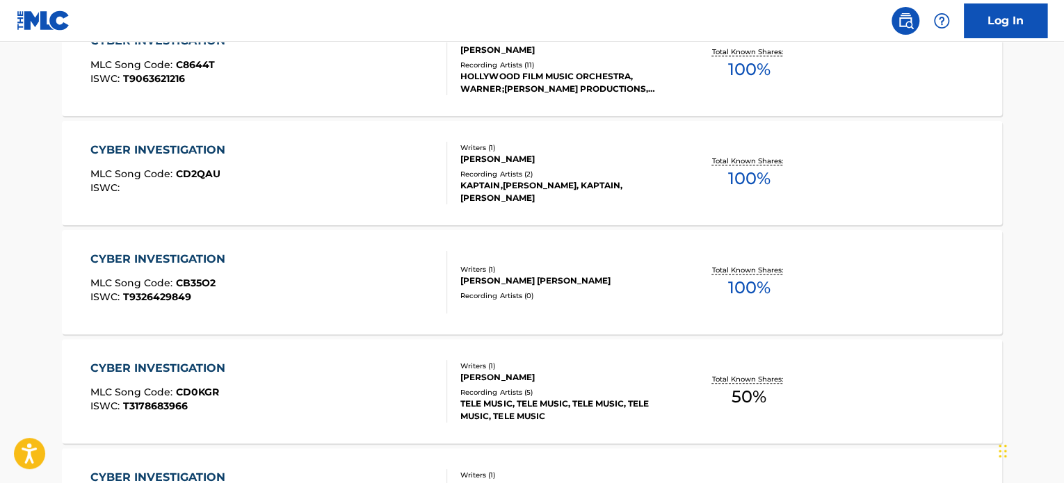
scroll to position [750, 0]
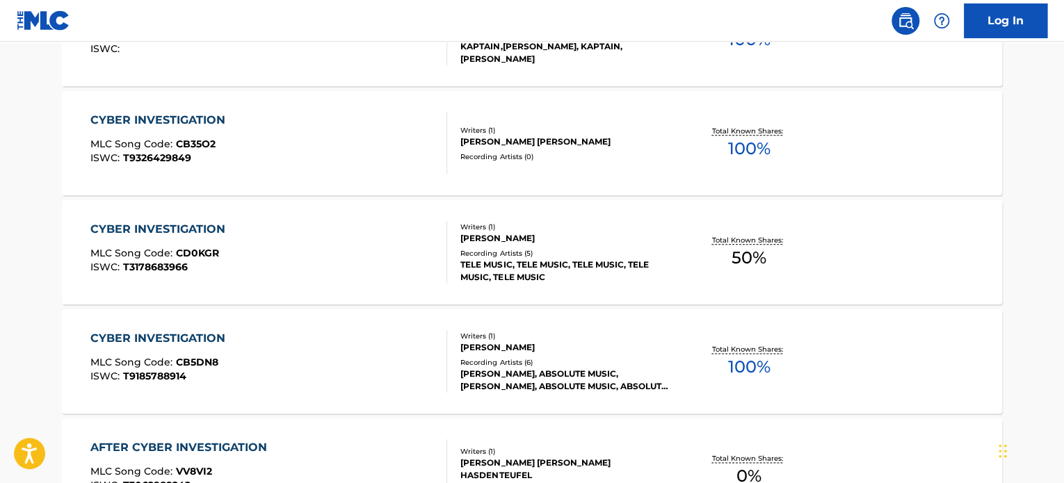
click at [368, 302] on div "CYBER INVESTIGATION MLC Song Code : CD0KGR ISWC : T3178683966 Writers ( 1 ) [PE…" at bounding box center [532, 252] width 940 height 104
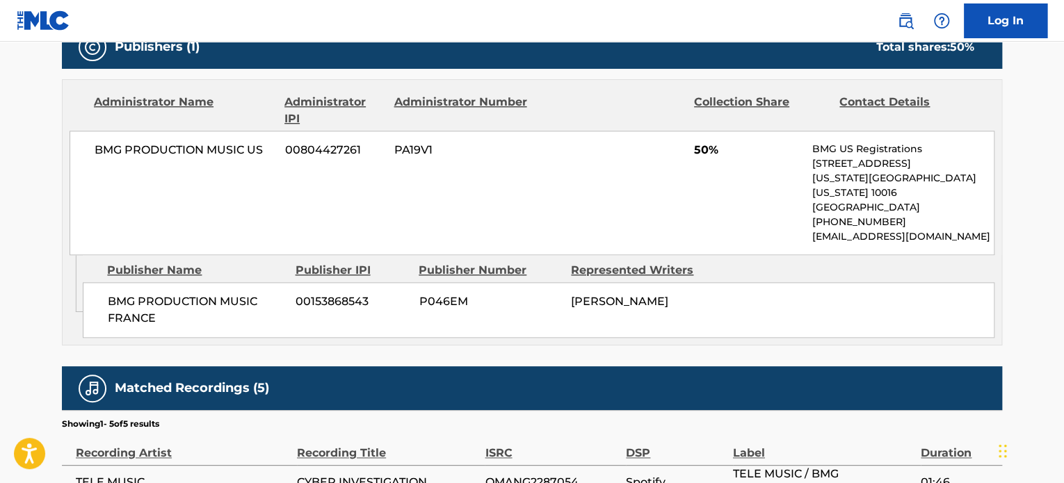
scroll to position [626, 0]
